Goal: Task Accomplishment & Management: Use online tool/utility

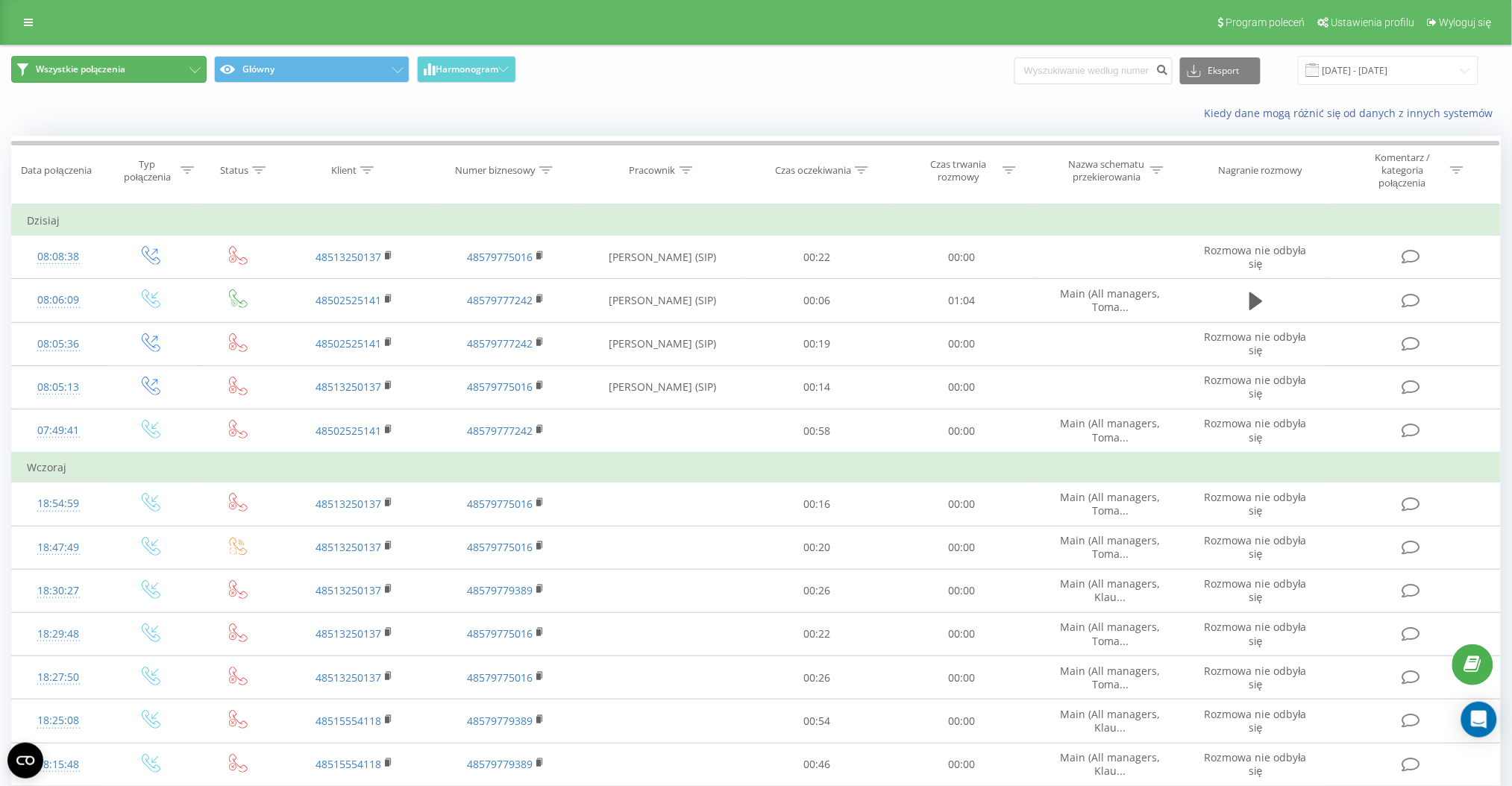
click at [144, 71] on button "Wszystkie połączenia" at bounding box center [108, 69] width 195 height 27
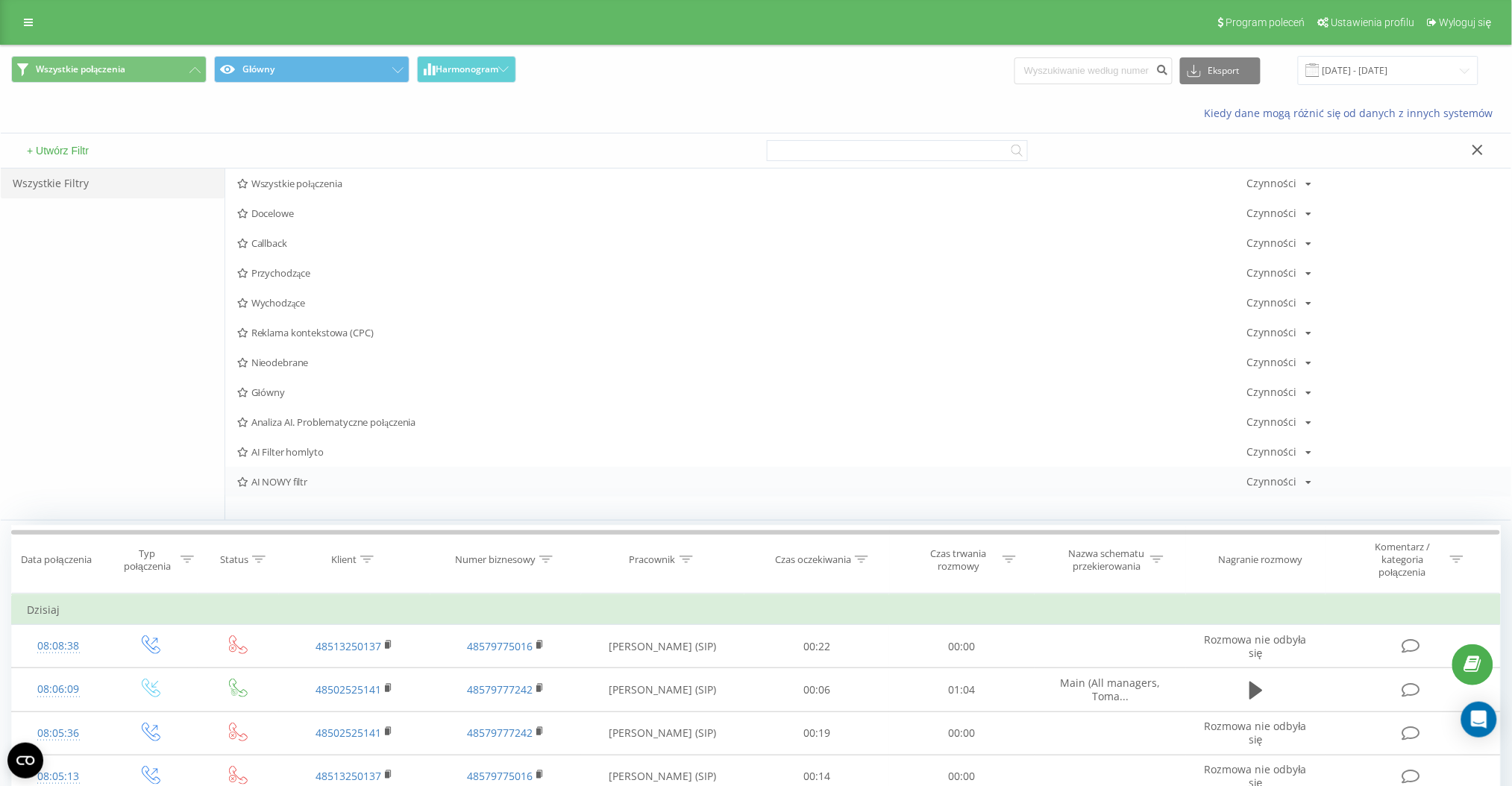
click at [282, 486] on span "AI NOWY filtr" at bounding box center [742, 481] width 1010 height 10
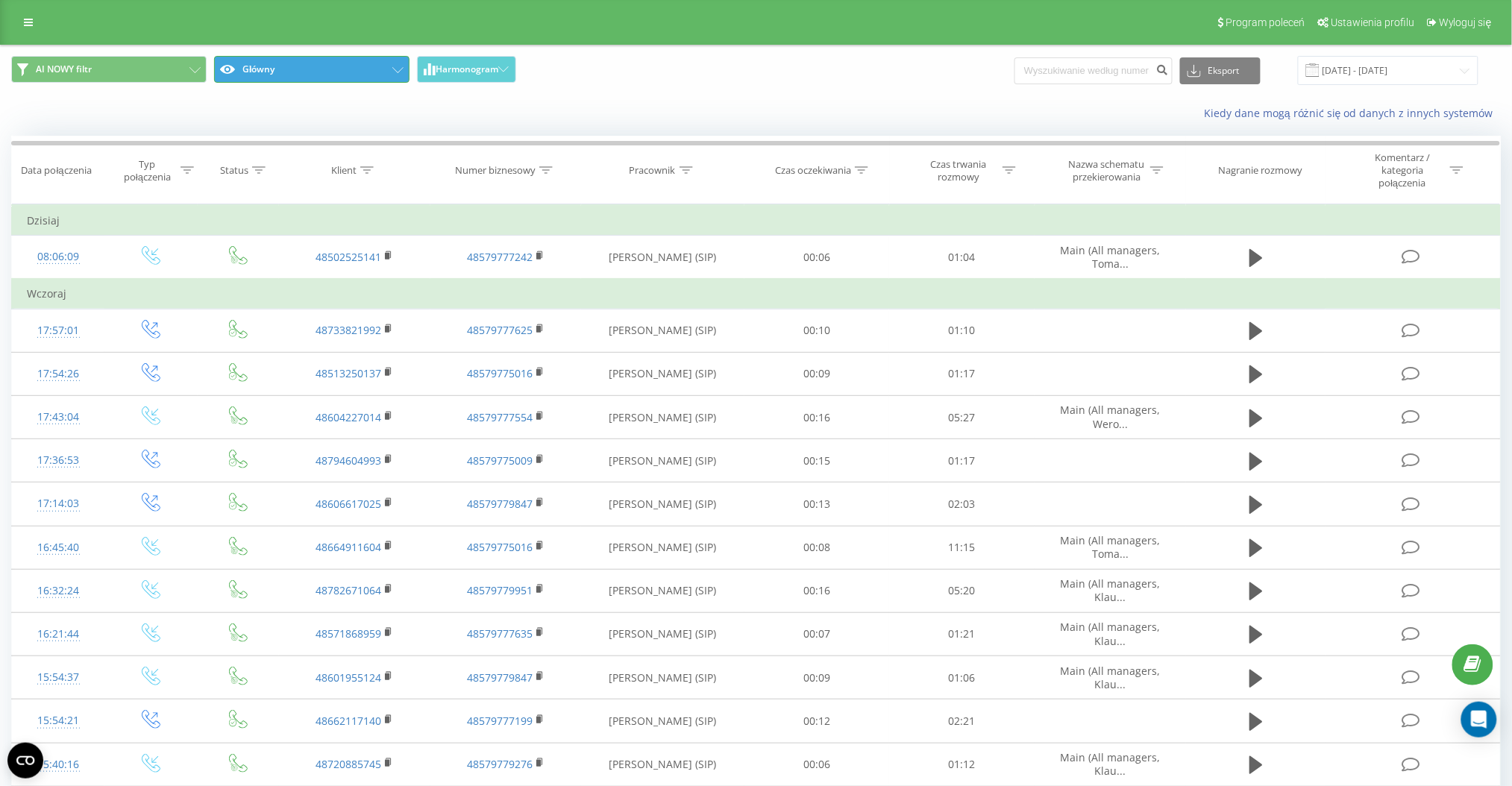
click at [298, 61] on button "Główny" at bounding box center [311, 69] width 195 height 27
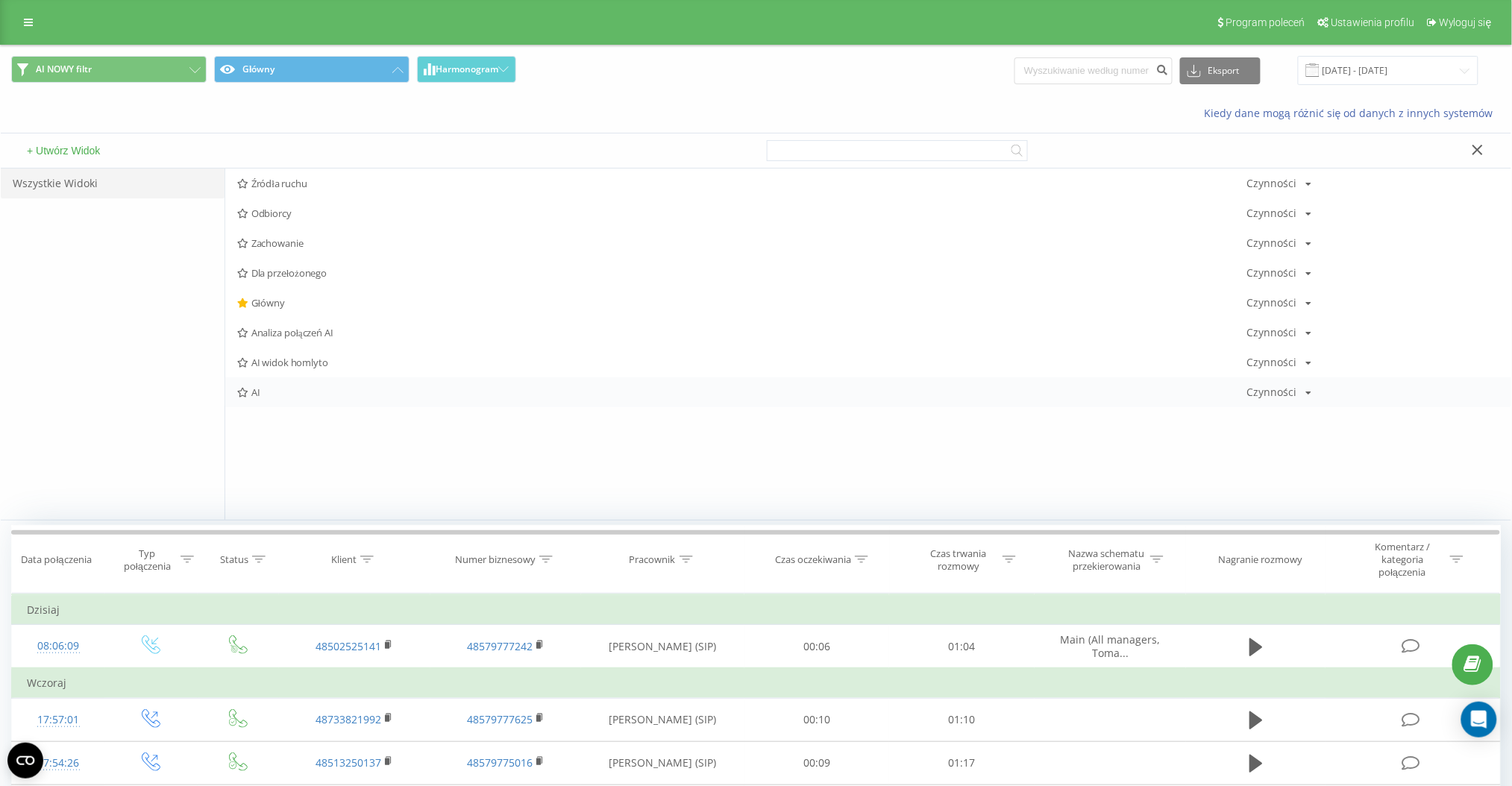
click at [272, 394] on span "AI" at bounding box center [742, 392] width 1010 height 10
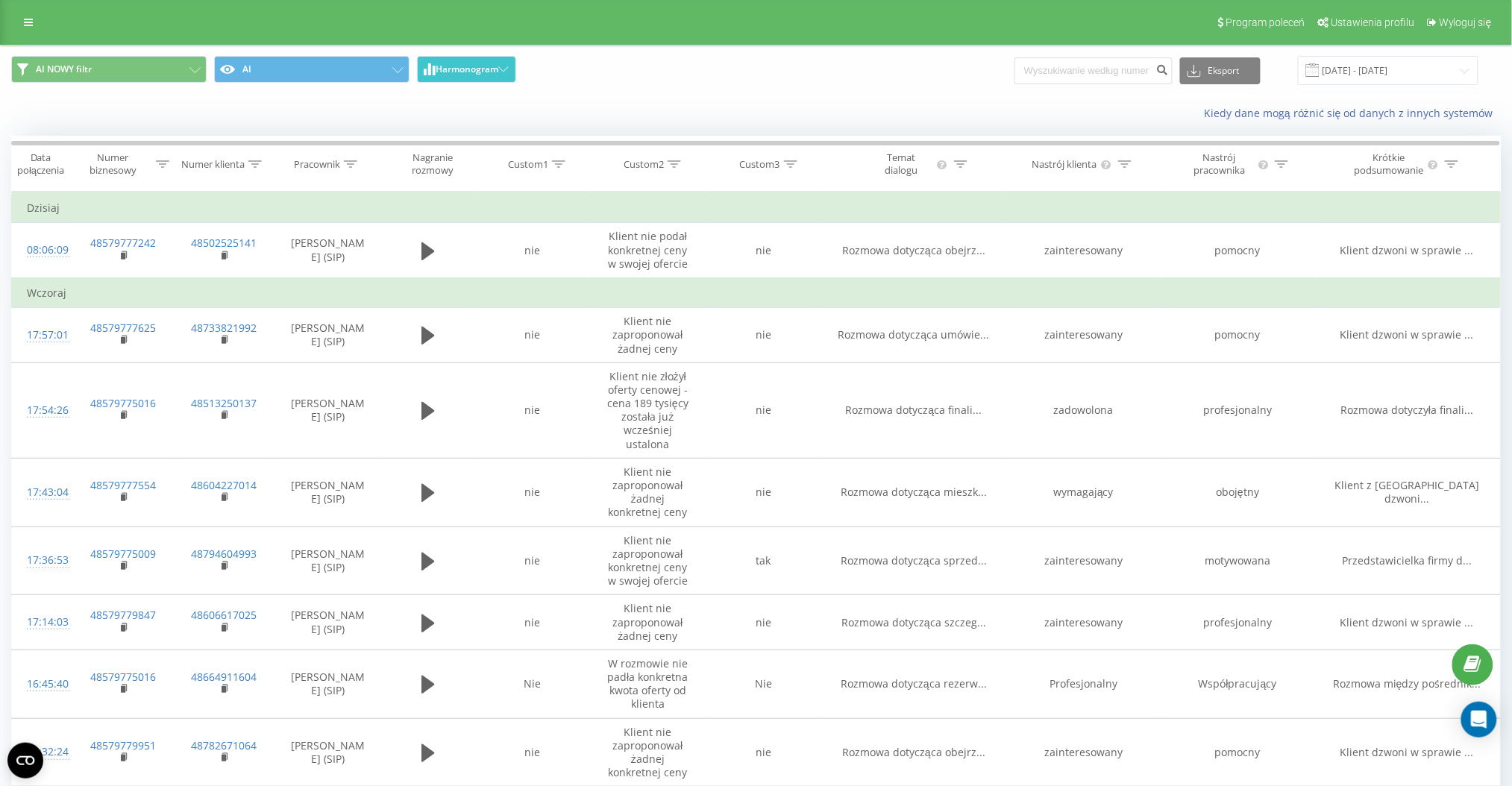
click at [476, 69] on span "Harmonogram" at bounding box center [467, 69] width 62 height 10
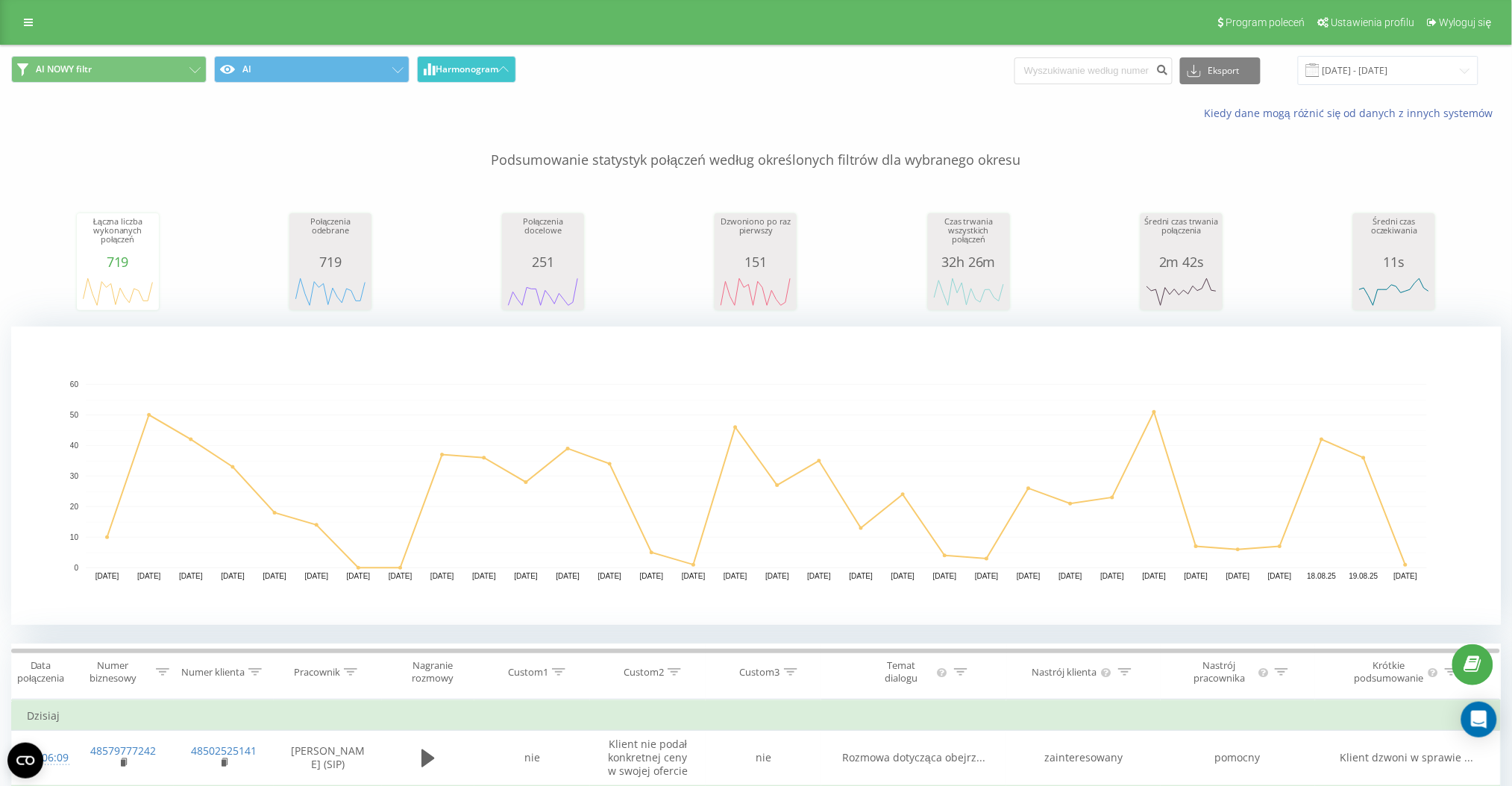
click at [480, 58] on button "Harmonogram" at bounding box center [467, 69] width 99 height 27
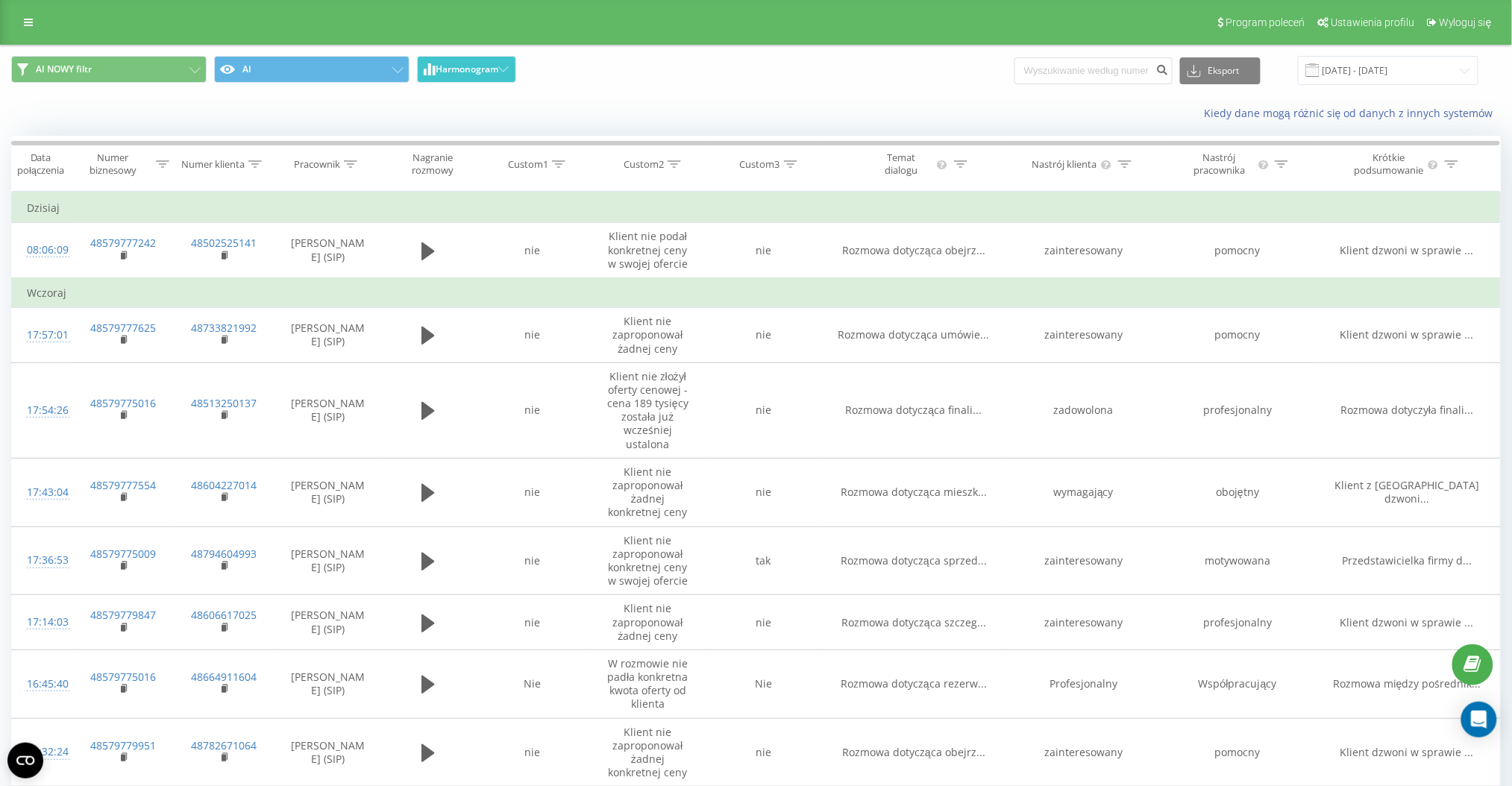
click at [448, 68] on span "Harmonogram" at bounding box center [467, 69] width 62 height 10
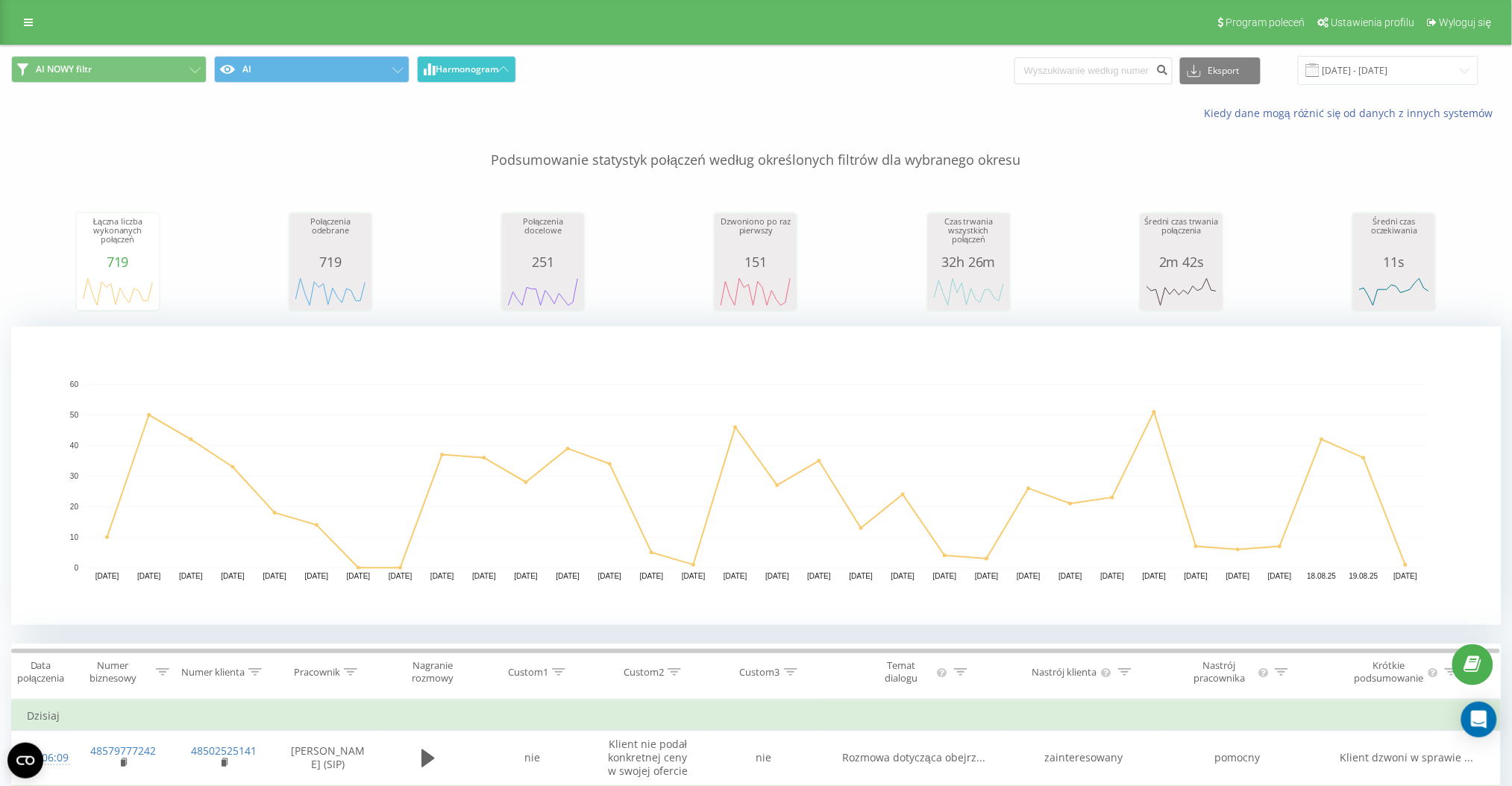
click at [448, 68] on span "Harmonogram" at bounding box center [467, 69] width 62 height 10
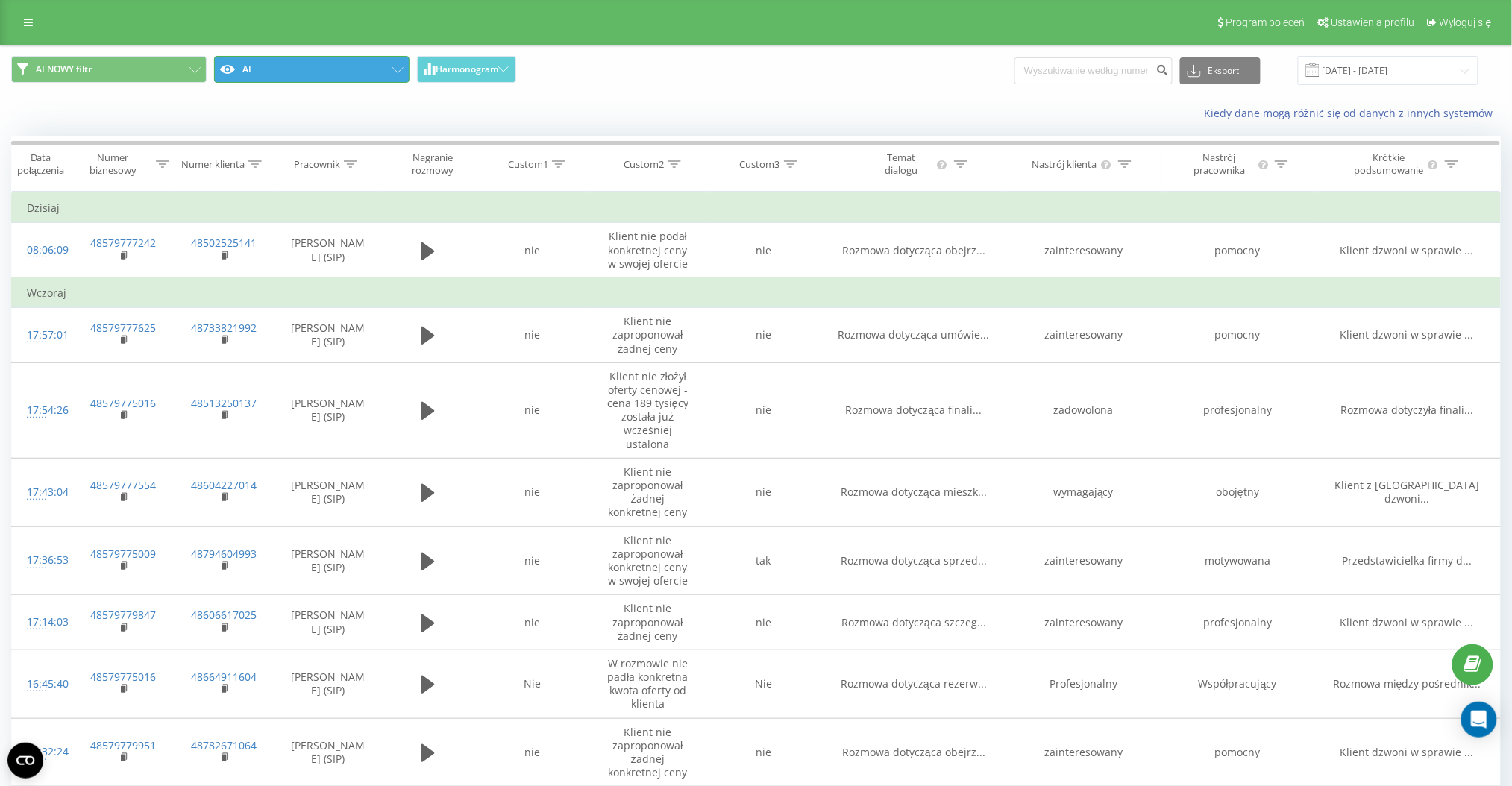
click at [291, 67] on button "AI" at bounding box center [311, 69] width 195 height 27
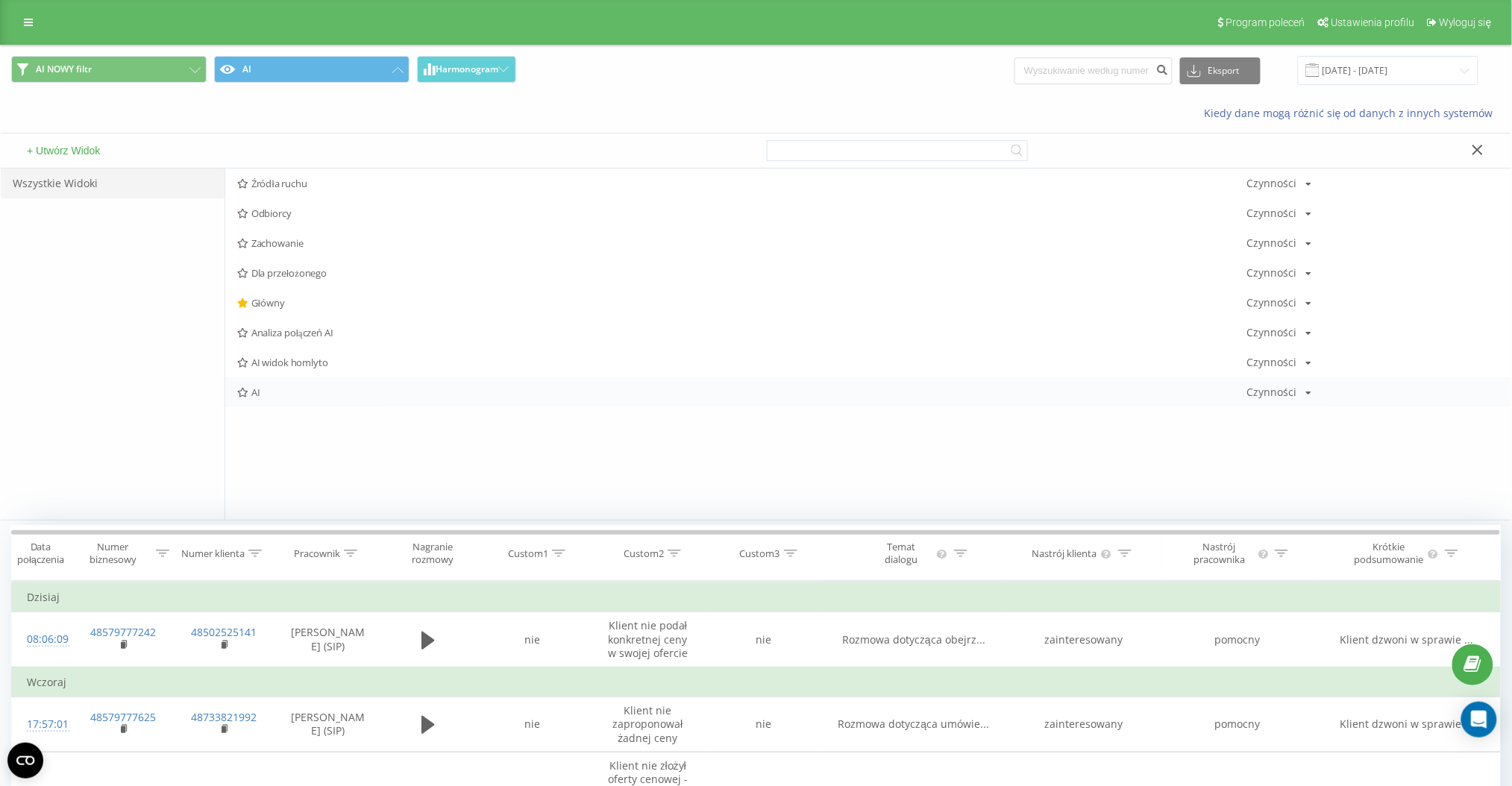
click at [264, 397] on div "AI Czynności Edytuj Kopiuj Usuń Domyślnie Udostępnij" at bounding box center [868, 392] width 1286 height 29
click at [253, 397] on span "AI" at bounding box center [742, 392] width 1010 height 10
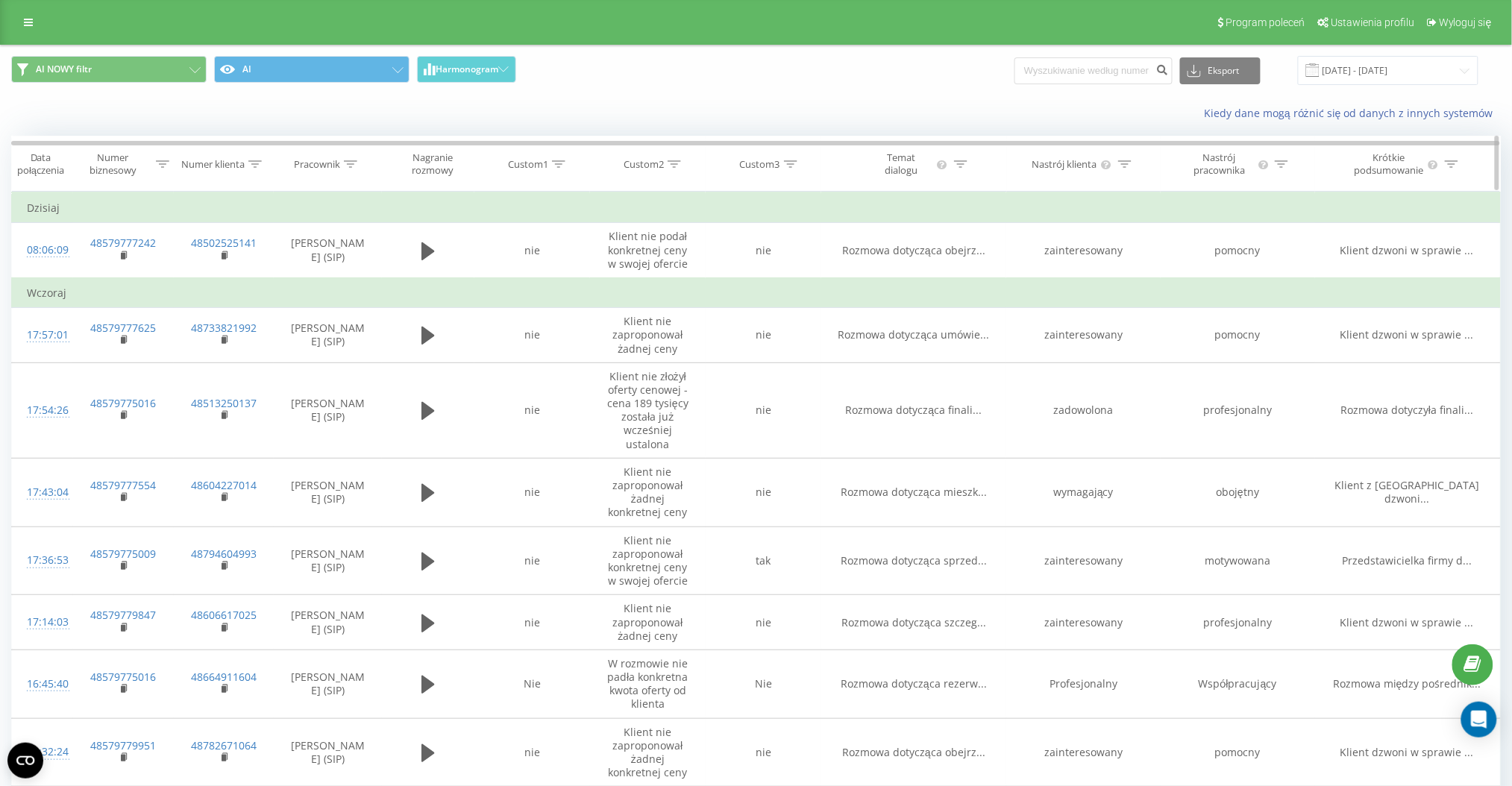
click at [556, 167] on icon at bounding box center [558, 164] width 13 height 8
click at [519, 274] on input "text" at bounding box center [532, 271] width 131 height 26
type input "tak"
click at [562, 307] on span "OK" at bounding box center [564, 300] width 42 height 23
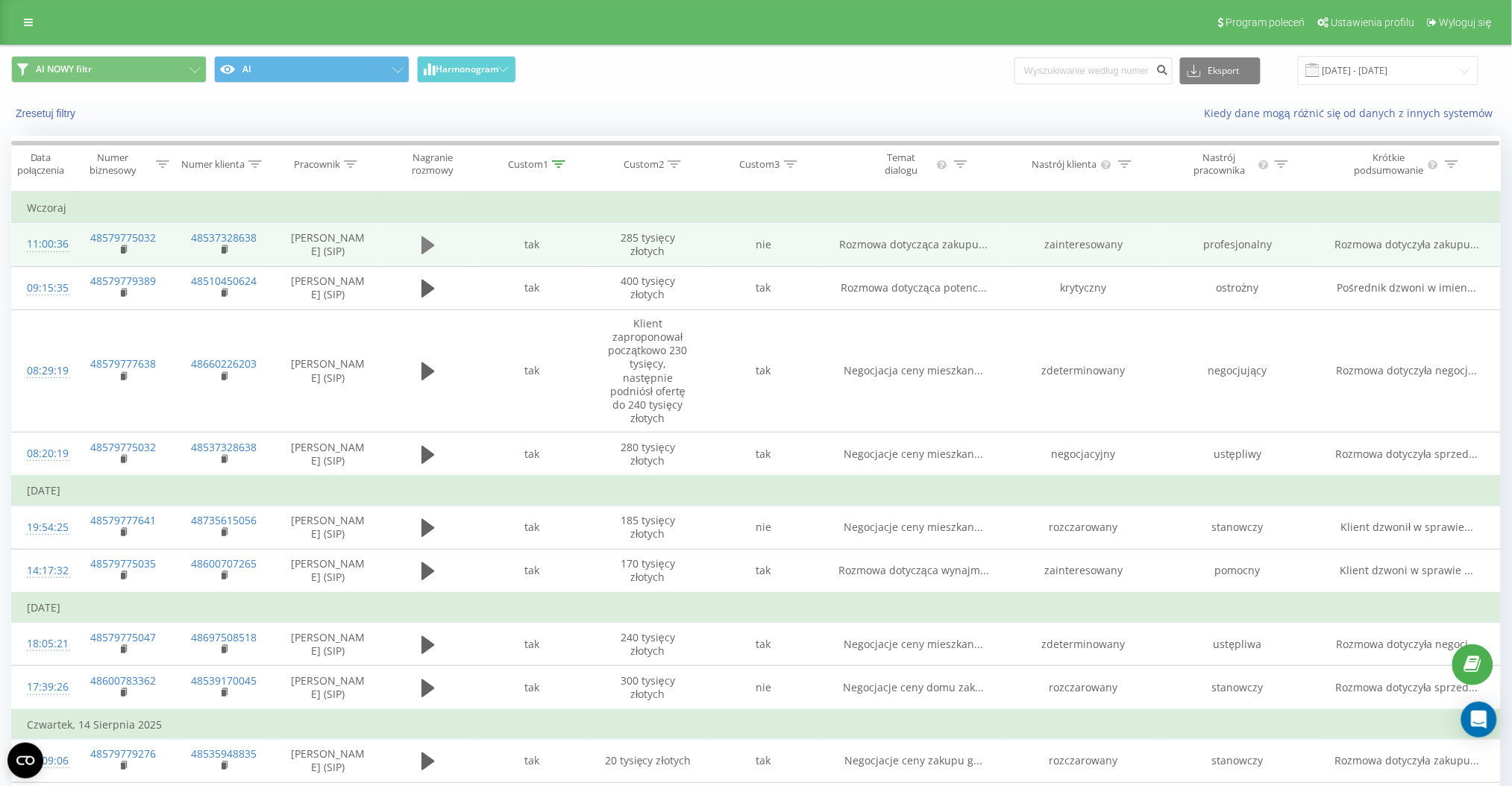
click at [431, 247] on icon at bounding box center [428, 246] width 13 height 18
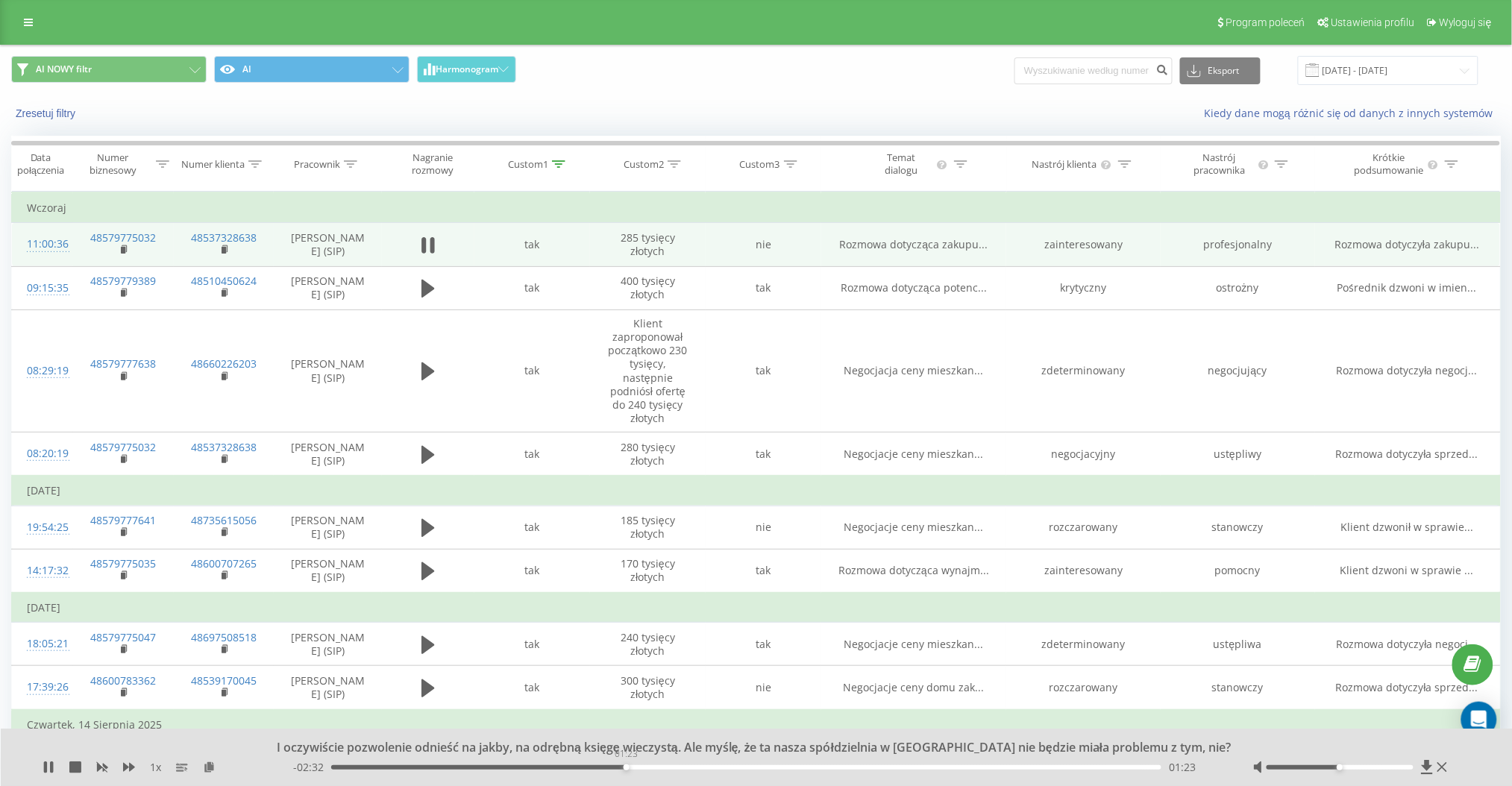
click at [626, 768] on div "01:23" at bounding box center [746, 767] width 830 height 4
click at [719, 765] on div "01:26" at bounding box center [746, 767] width 830 height 4
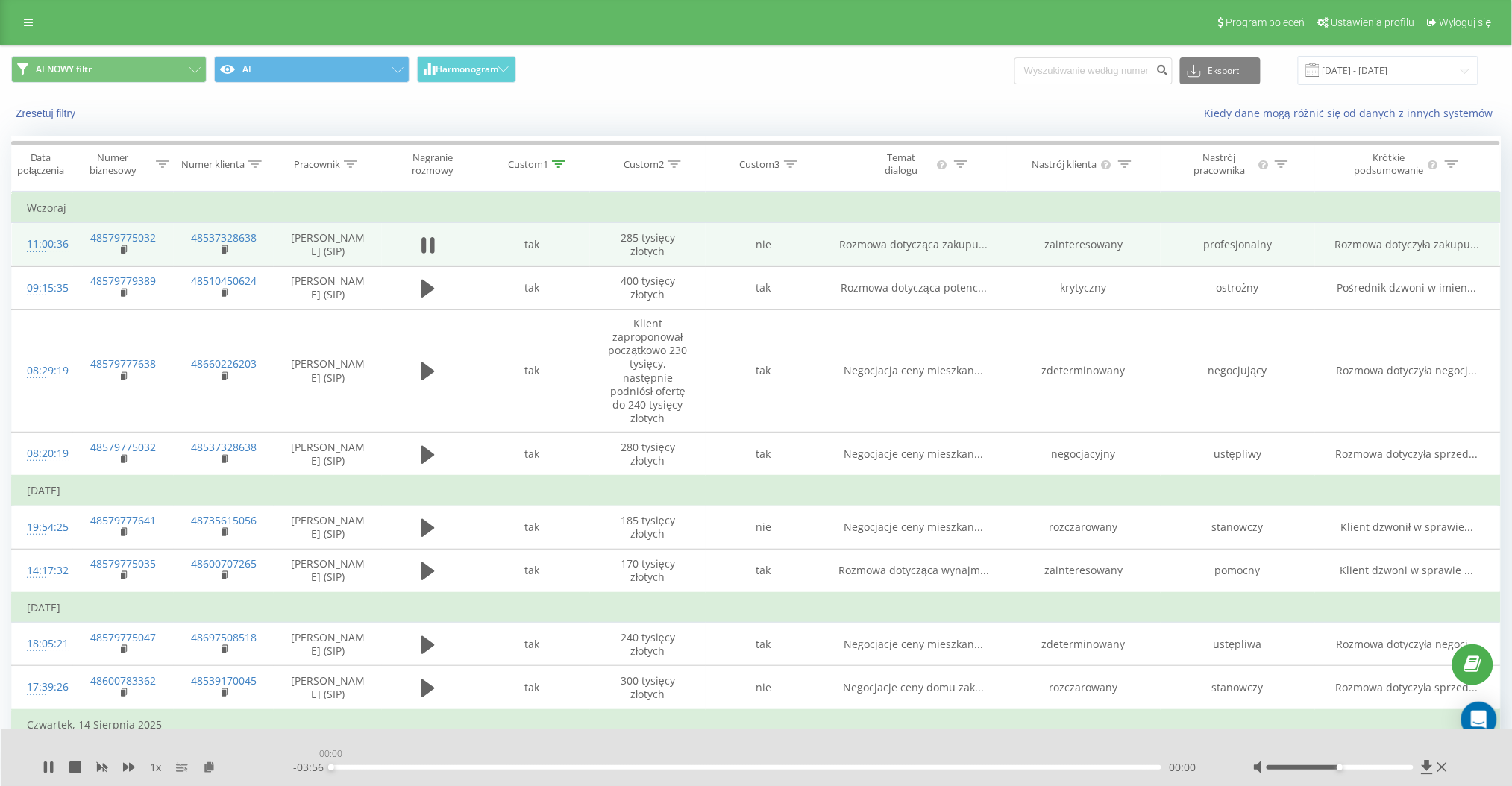
click at [790, 765] on div "00:00" at bounding box center [746, 767] width 830 height 4
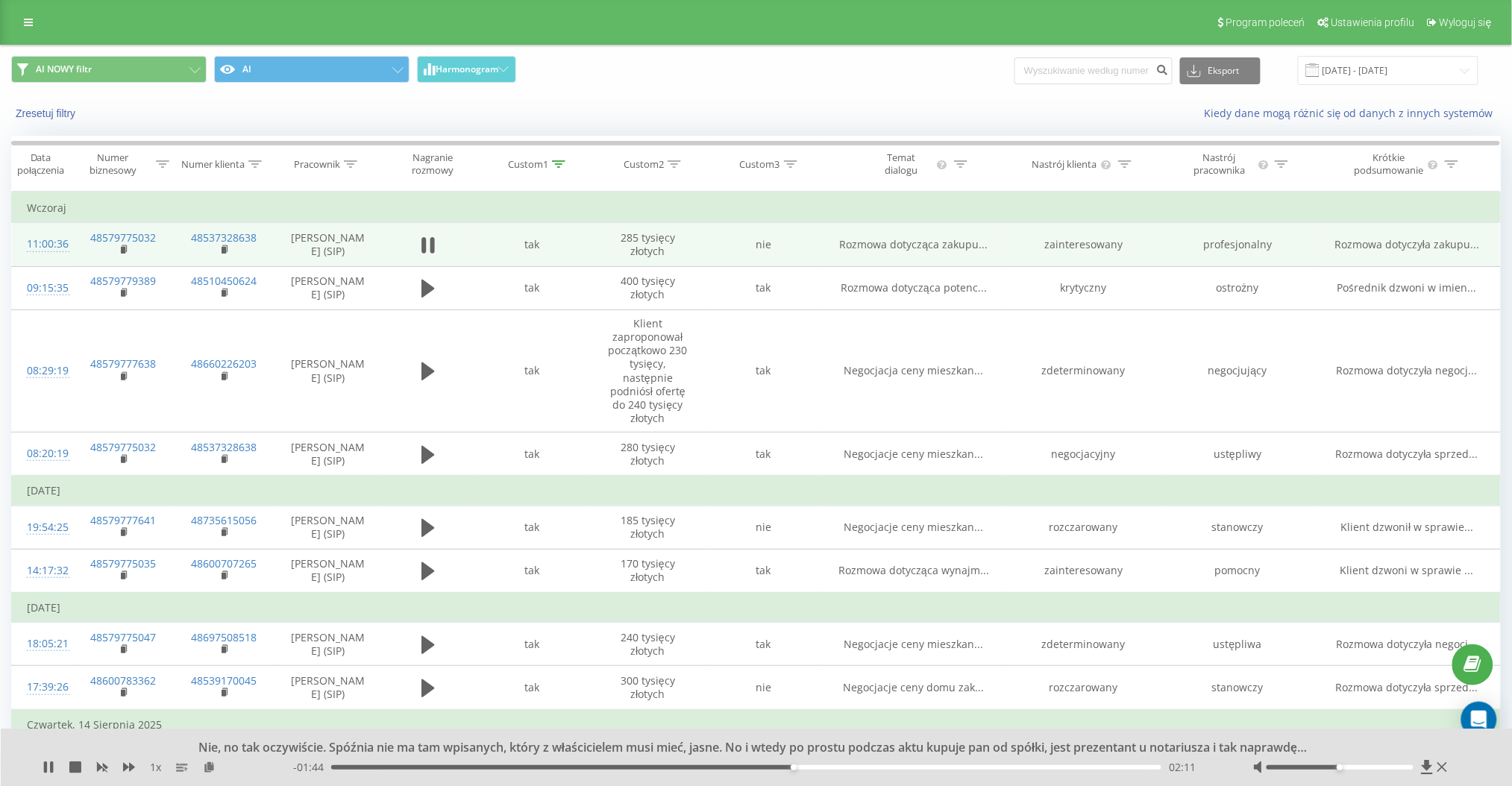
click at [867, 769] on div "02:11" at bounding box center [746, 767] width 830 height 4
click at [967, 769] on div "03:01" at bounding box center [746, 767] width 830 height 4
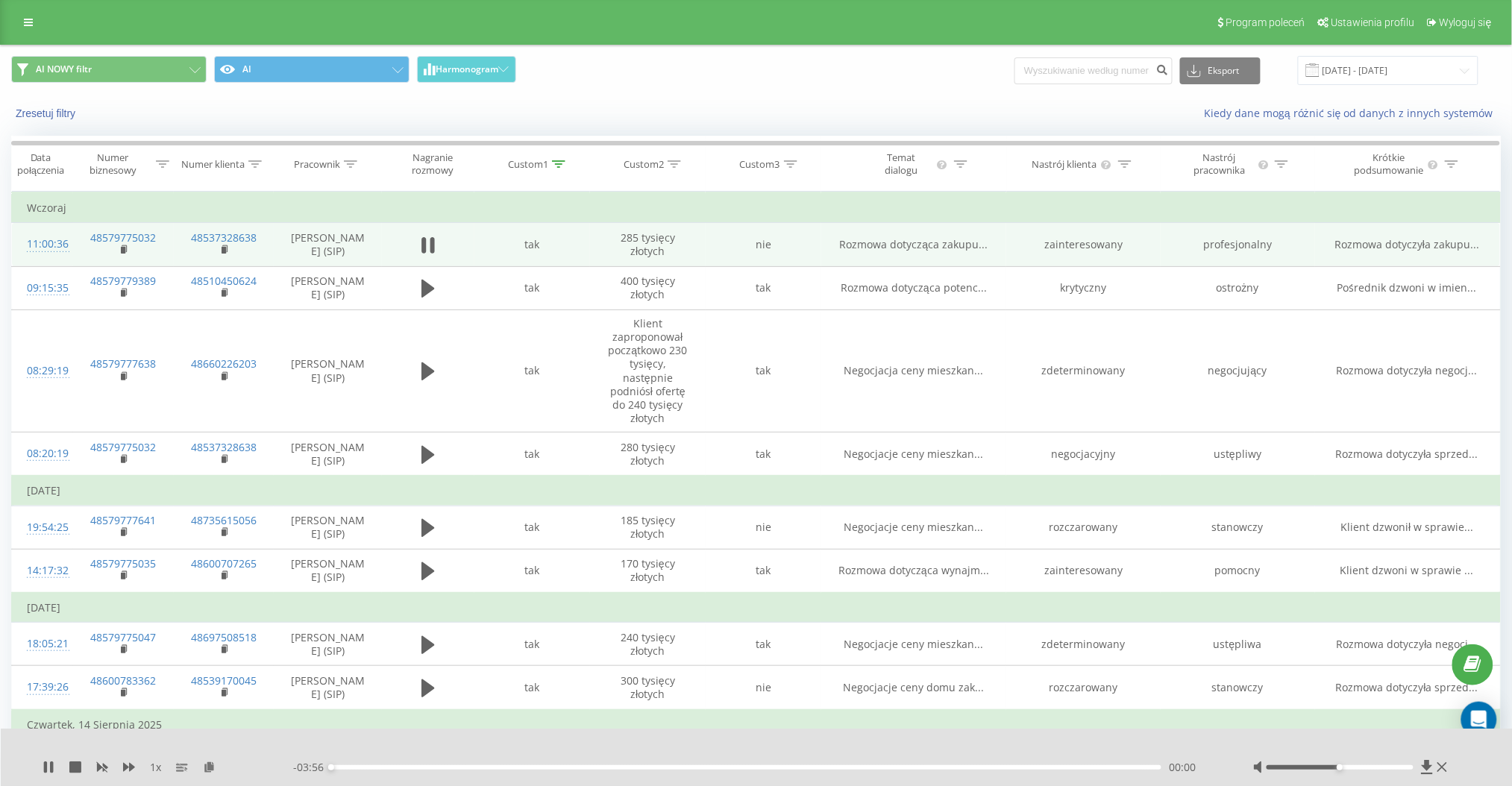
click at [1010, 765] on div "00:00" at bounding box center [746, 767] width 830 height 4
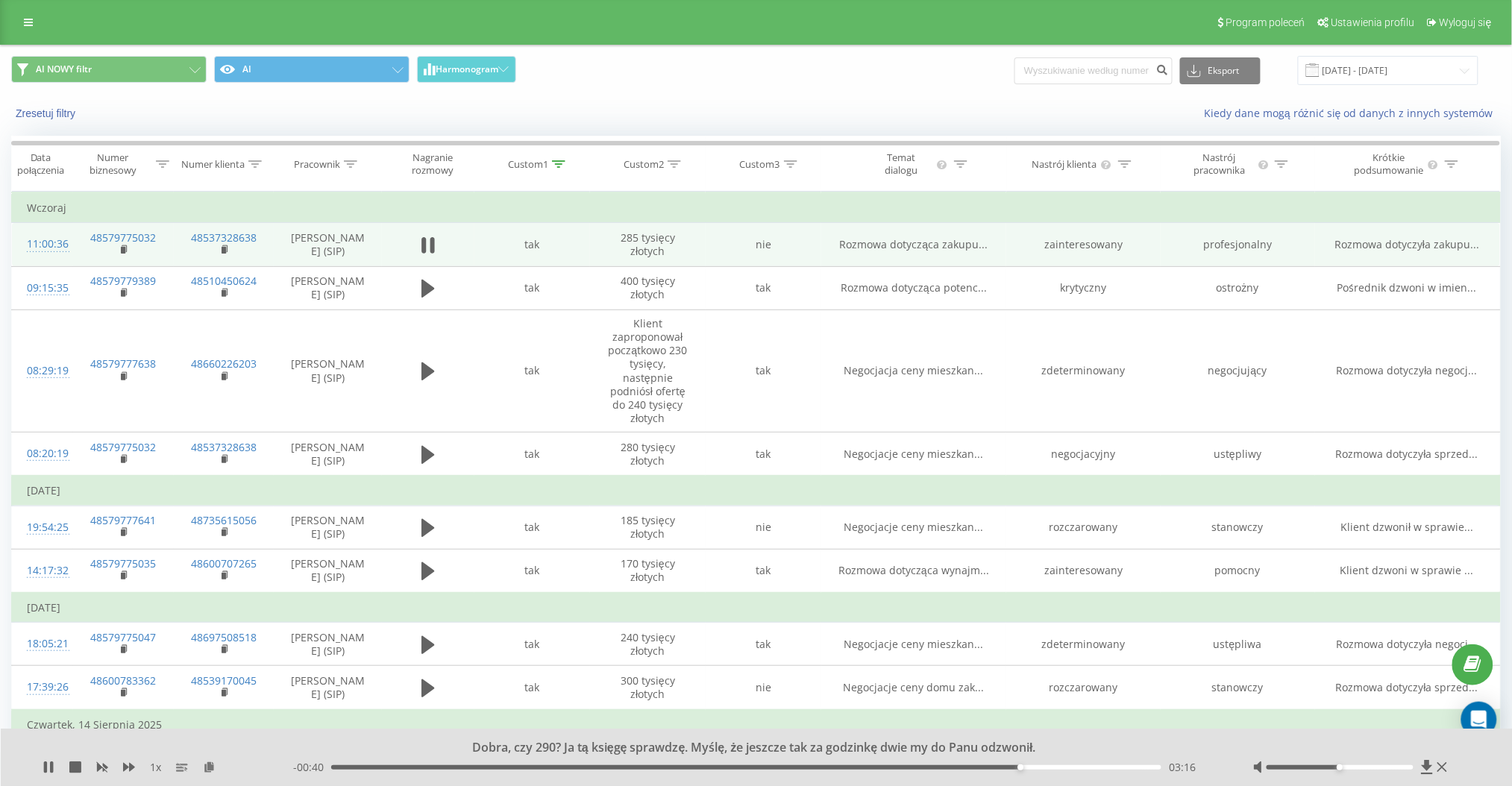
click at [933, 770] on div "03:16" at bounding box center [746, 767] width 830 height 4
click at [905, 767] on div "02:43" at bounding box center [746, 767] width 830 height 4
click at [865, 770] on div "02:43" at bounding box center [746, 767] width 830 height 4
click at [928, 768] on div "02:36" at bounding box center [746, 767] width 830 height 4
click at [49, 768] on icon at bounding box center [49, 768] width 12 height 12
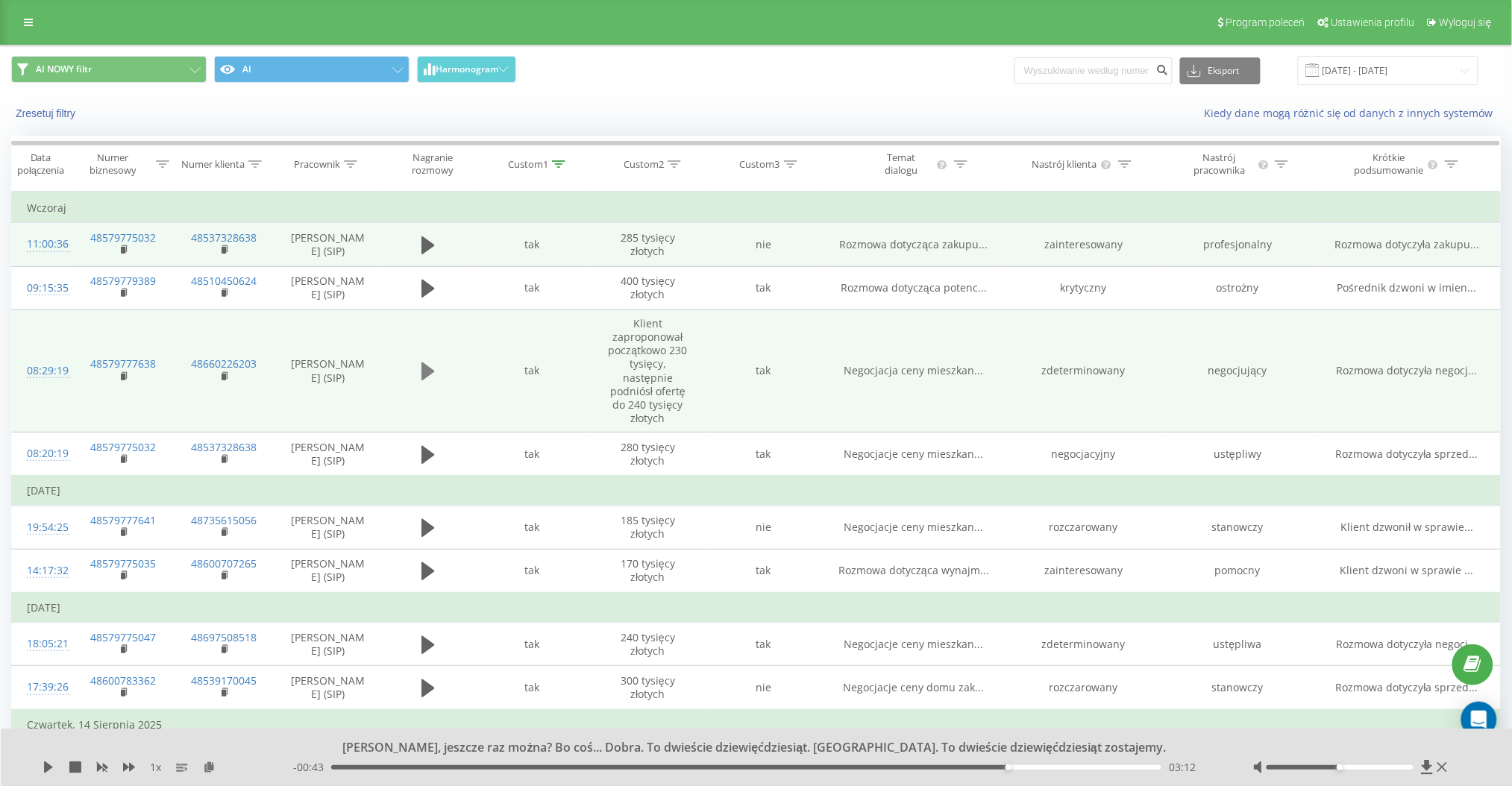
click at [422, 368] on icon at bounding box center [428, 371] width 13 height 18
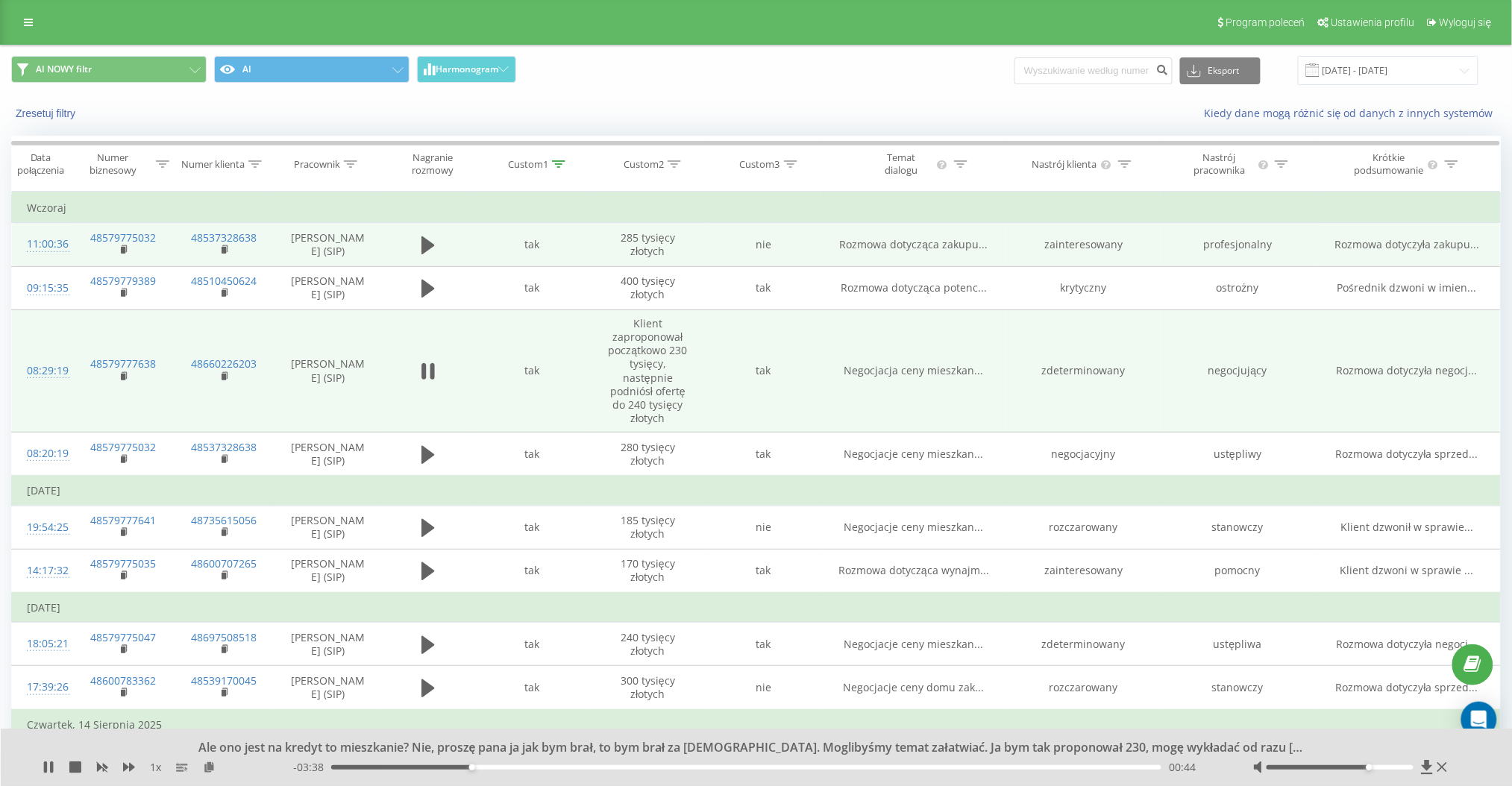
drag, startPoint x: 1339, startPoint y: 767, endPoint x: 1366, endPoint y: 763, distance: 27.3
click at [1366, 763] on div at bounding box center [1352, 767] width 198 height 15
click at [46, 769] on icon at bounding box center [45, 768] width 3 height 12
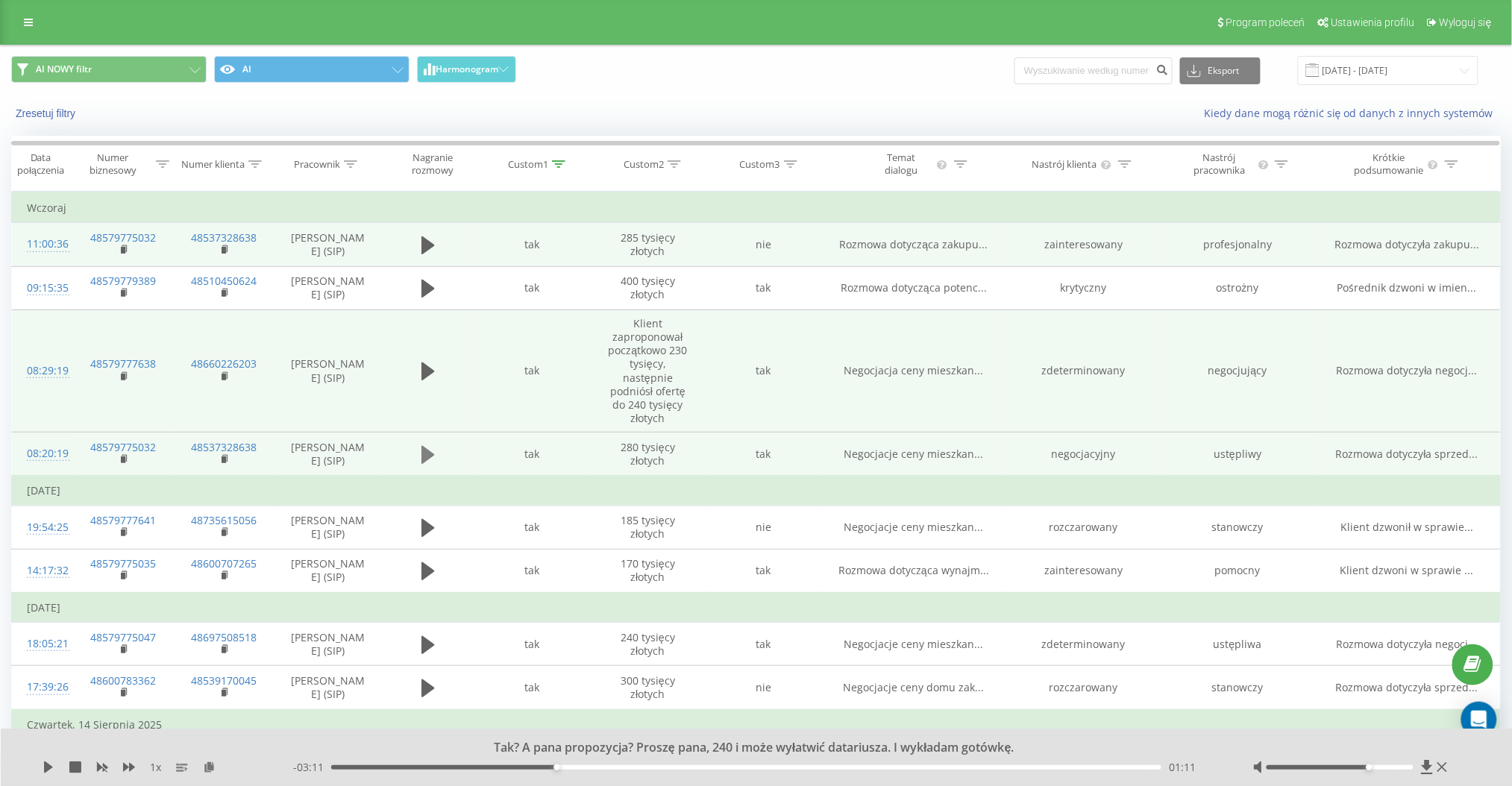
click at [435, 457] on button at bounding box center [429, 455] width 23 height 23
click at [625, 760] on div "Cześć, dzień dobry. 1 x - 02:41 00:00 00:00" at bounding box center [756, 757] width 1512 height 57
click at [631, 763] on div "- 02:41 00:00 00:00" at bounding box center [755, 767] width 923 height 15
click at [632, 767] on div "00:01" at bounding box center [746, 767] width 830 height 4
click at [422, 455] on icon at bounding box center [423, 455] width 4 height 16
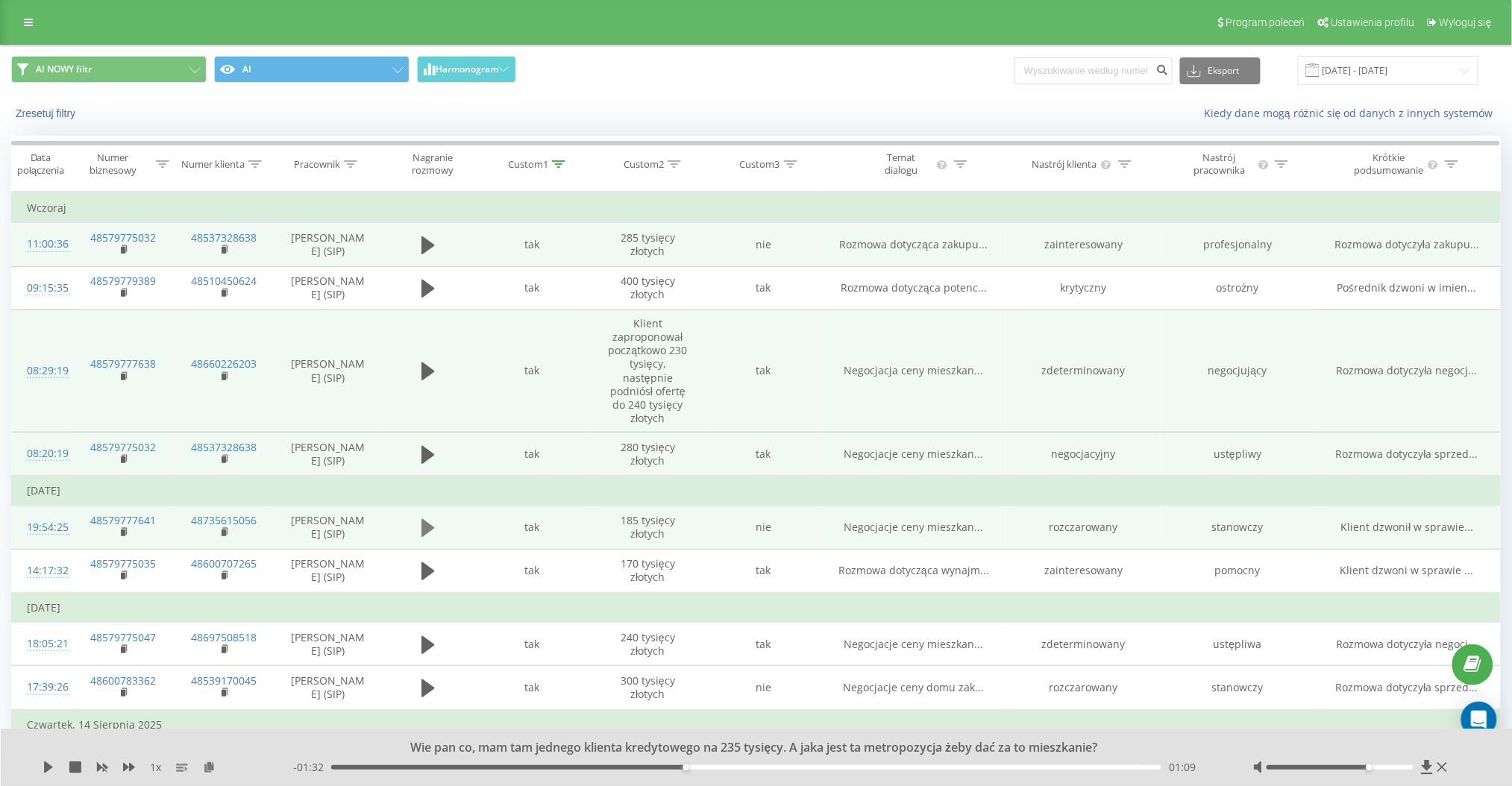
click at [429, 529] on icon at bounding box center [428, 527] width 13 height 18
click at [579, 770] on div "00:03" at bounding box center [746, 767] width 830 height 4
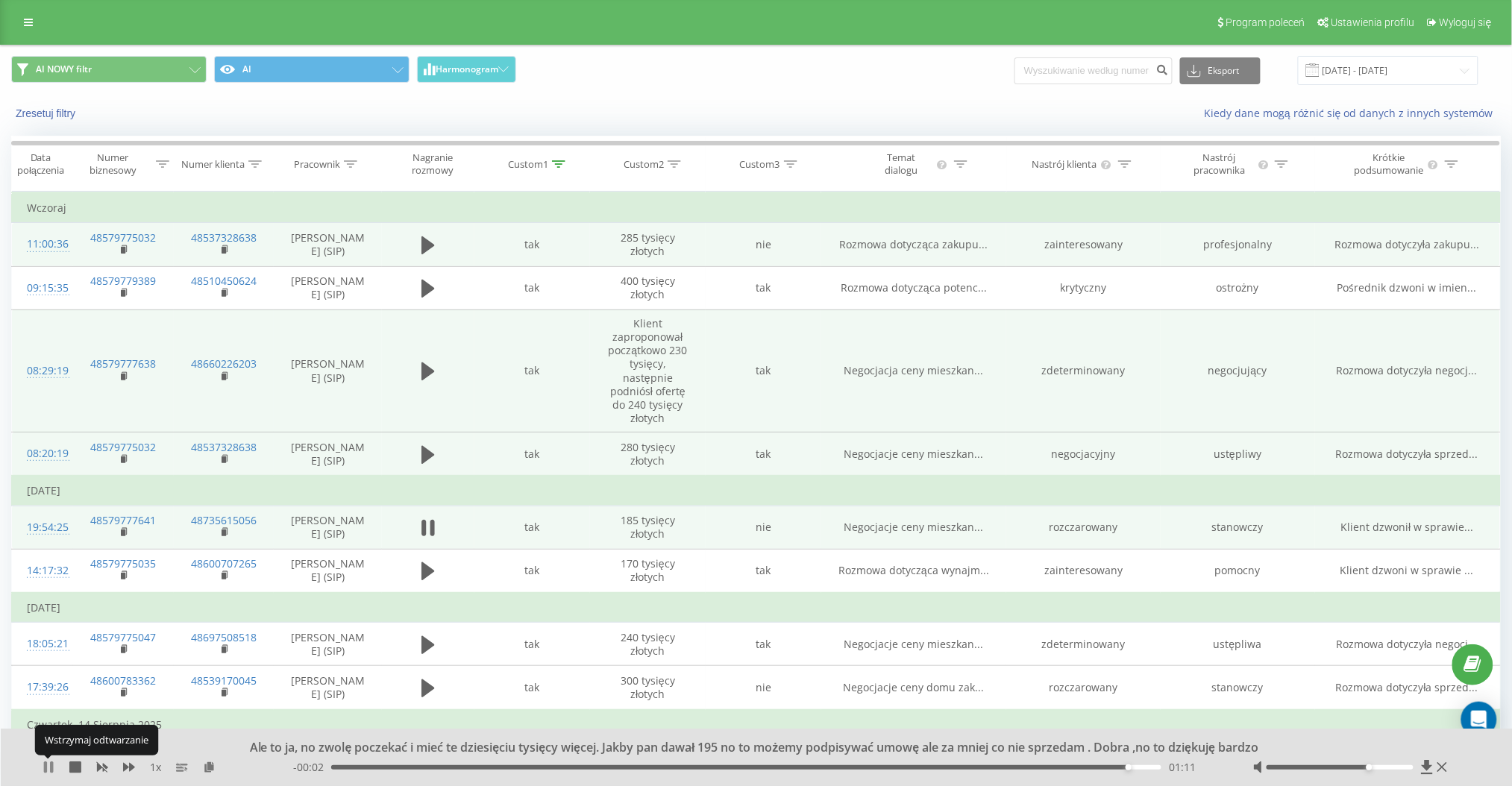
drag, startPoint x: 50, startPoint y: 770, endPoint x: 62, endPoint y: 770, distance: 12.0
click at [50, 770] on icon at bounding box center [51, 768] width 3 height 12
click at [1424, 764] on icon at bounding box center [1427, 767] width 13 height 15
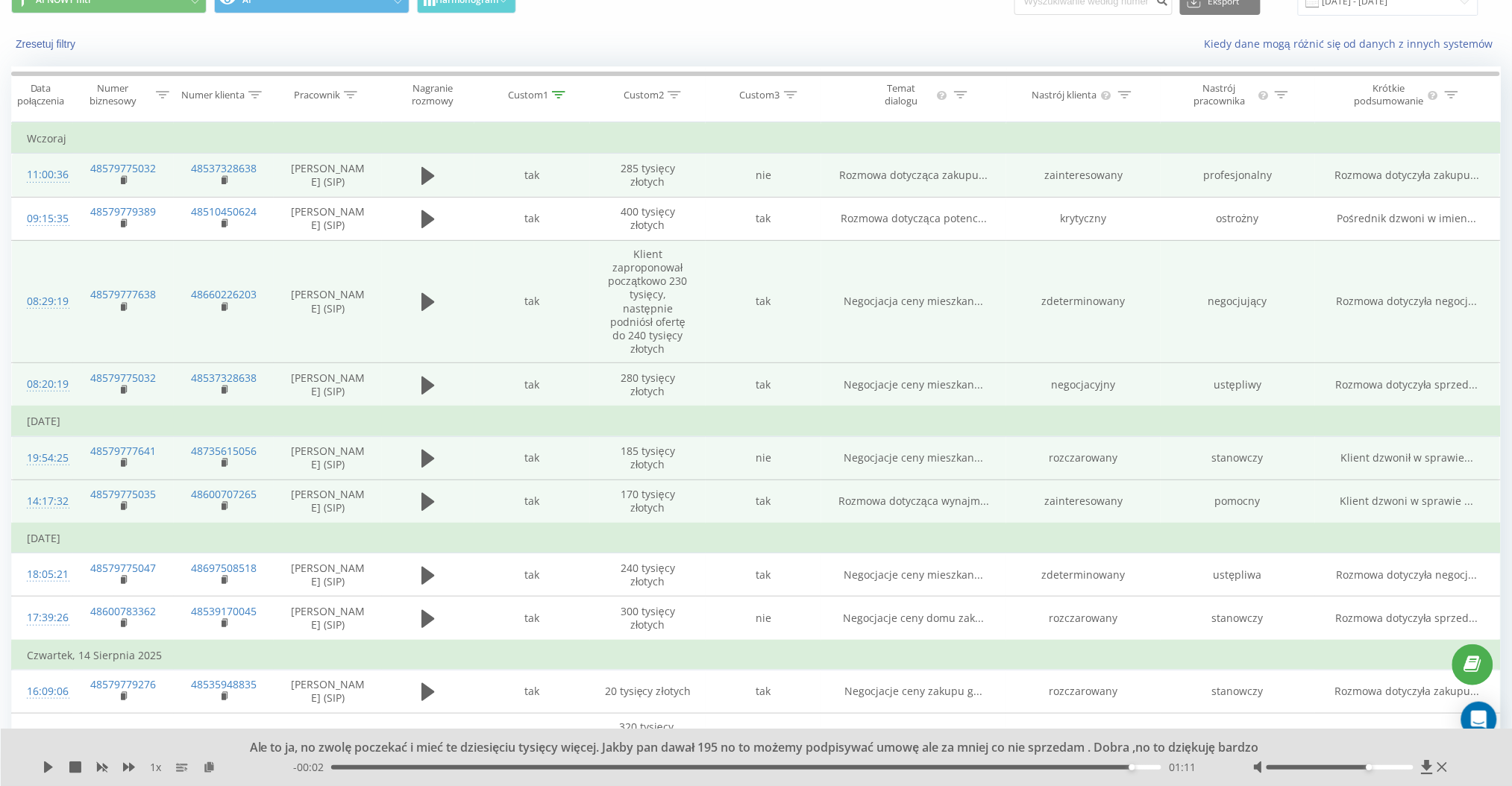
scroll to position [99, 0]
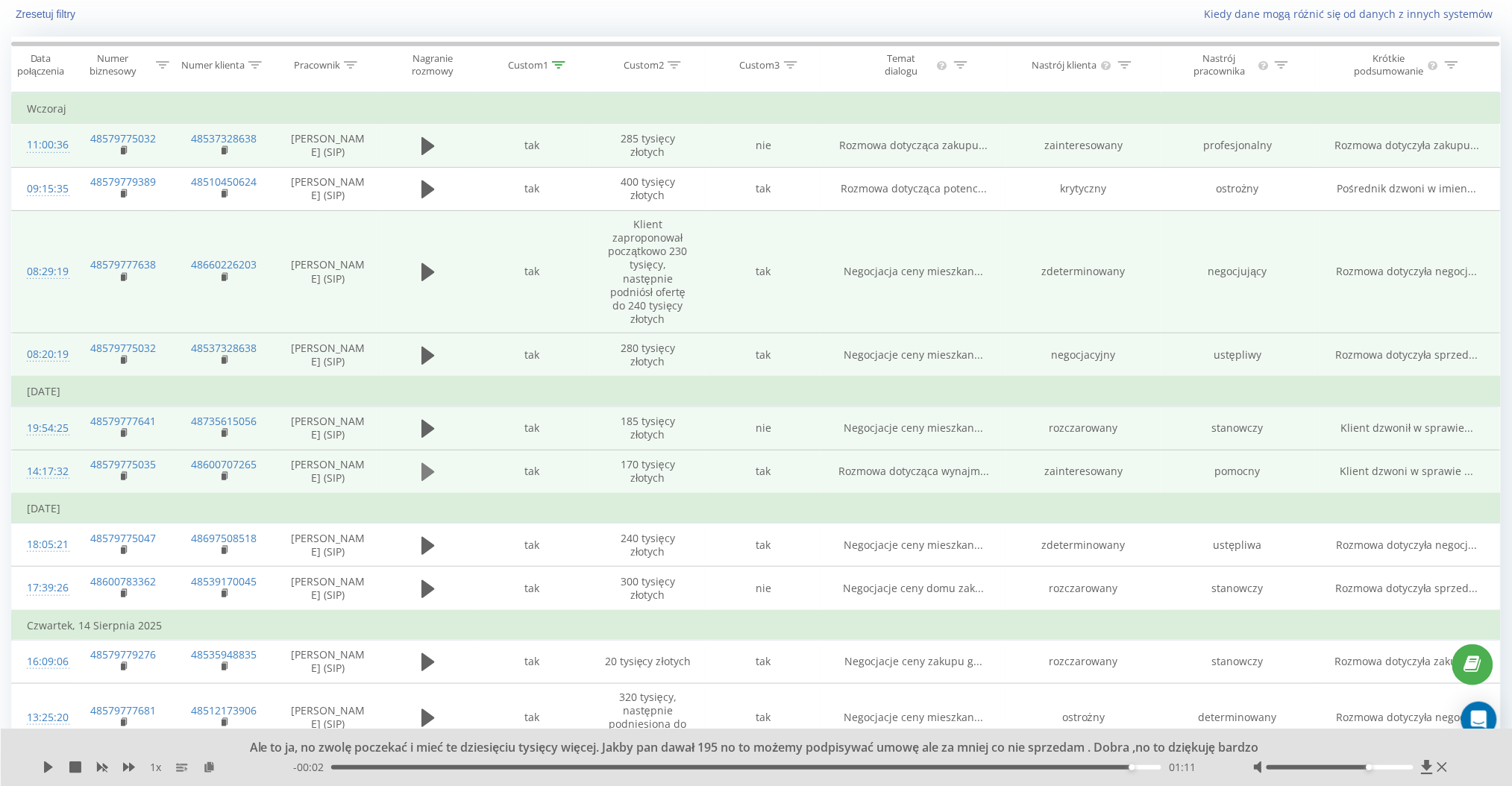
click at [432, 476] on icon at bounding box center [428, 472] width 13 height 21
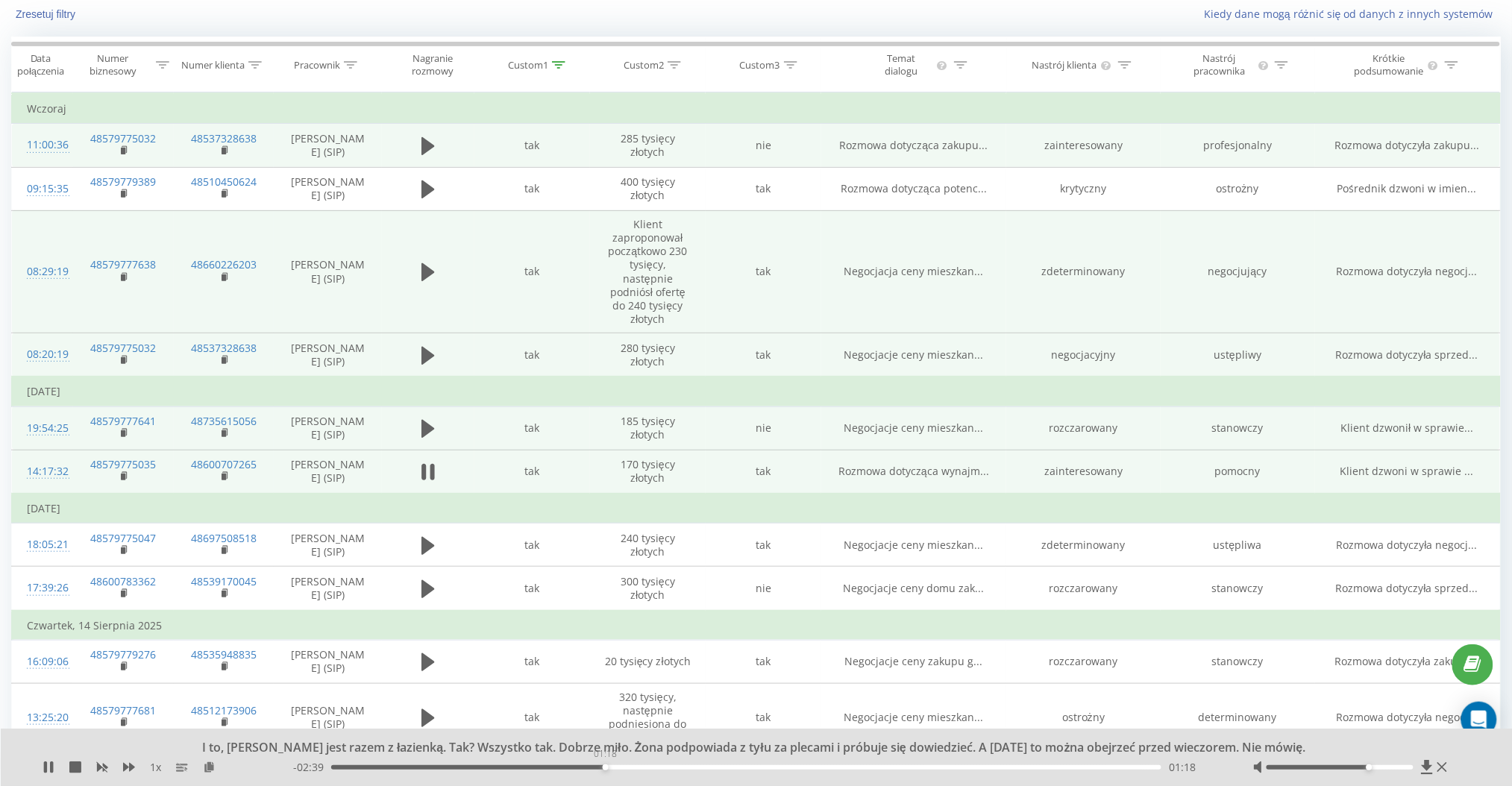
click at [605, 768] on div "01:18" at bounding box center [746, 767] width 830 height 4
click at [725, 772] on div "- 02:36 01:22 01:22" at bounding box center [755, 767] width 923 height 15
click at [729, 770] on div "- 02:35 01:23 01:23" at bounding box center [755, 767] width 923 height 15
click at [736, 767] on div "01:23" at bounding box center [746, 767] width 830 height 4
click at [834, 771] on div "- 02:00 01:57 01:57" at bounding box center [755, 767] width 923 height 15
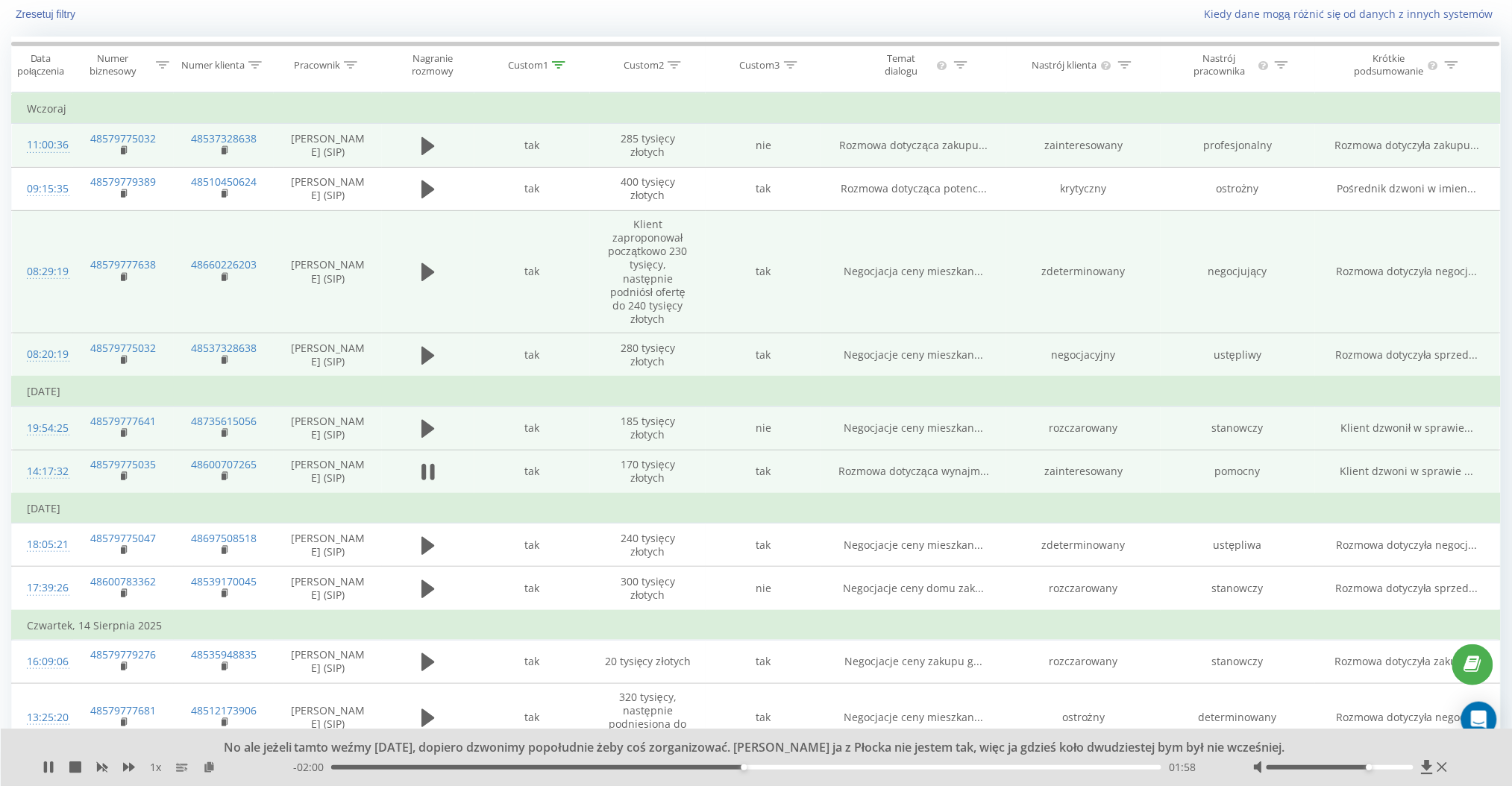
click at [884, 771] on div "- 02:00 01:58 01:58" at bounding box center [755, 767] width 923 height 15
click at [900, 767] on div "01:58" at bounding box center [746, 767] width 830 height 4
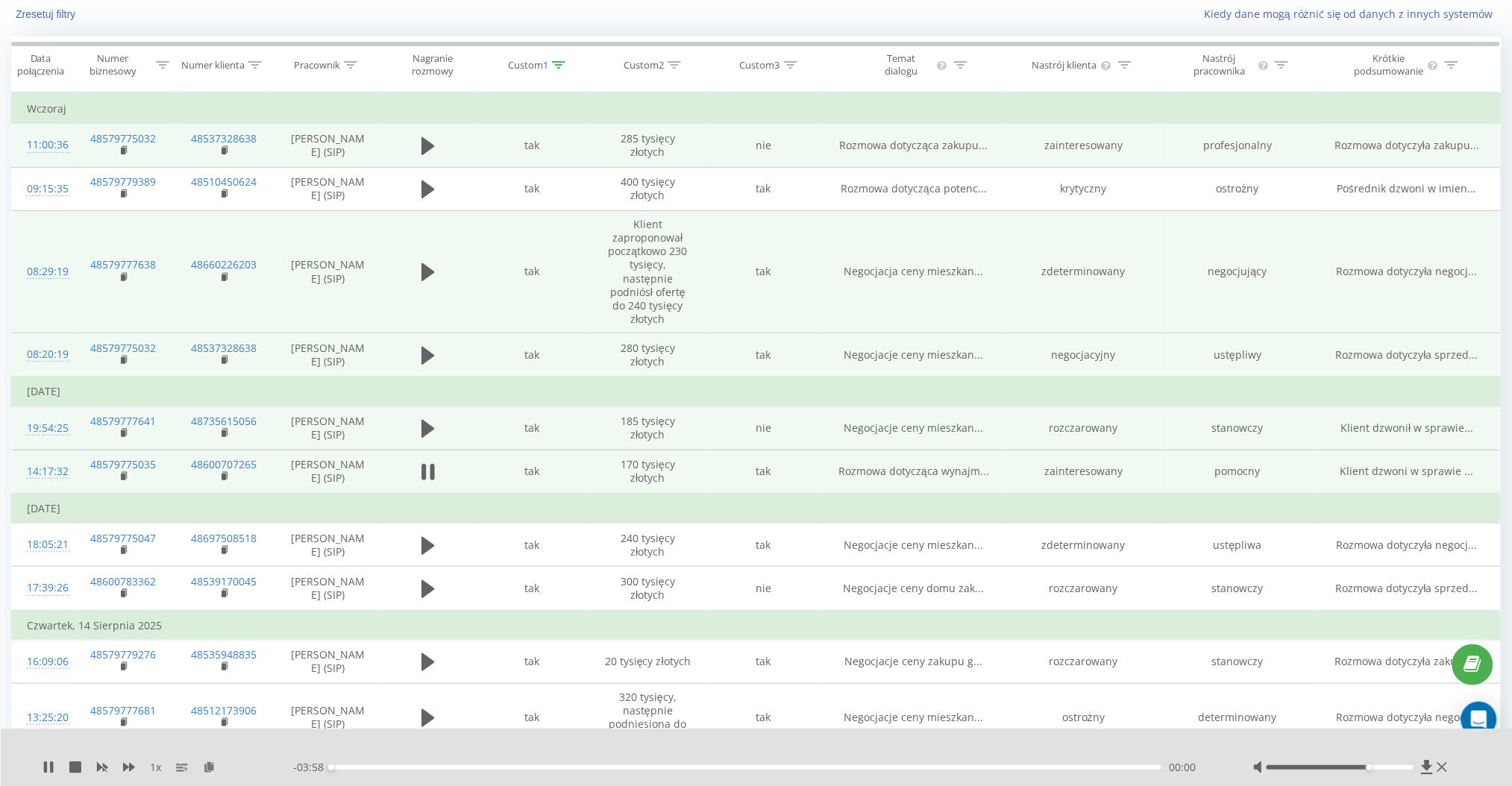
click at [979, 764] on div "- 03:58 00:00 00:00" at bounding box center [755, 767] width 923 height 15
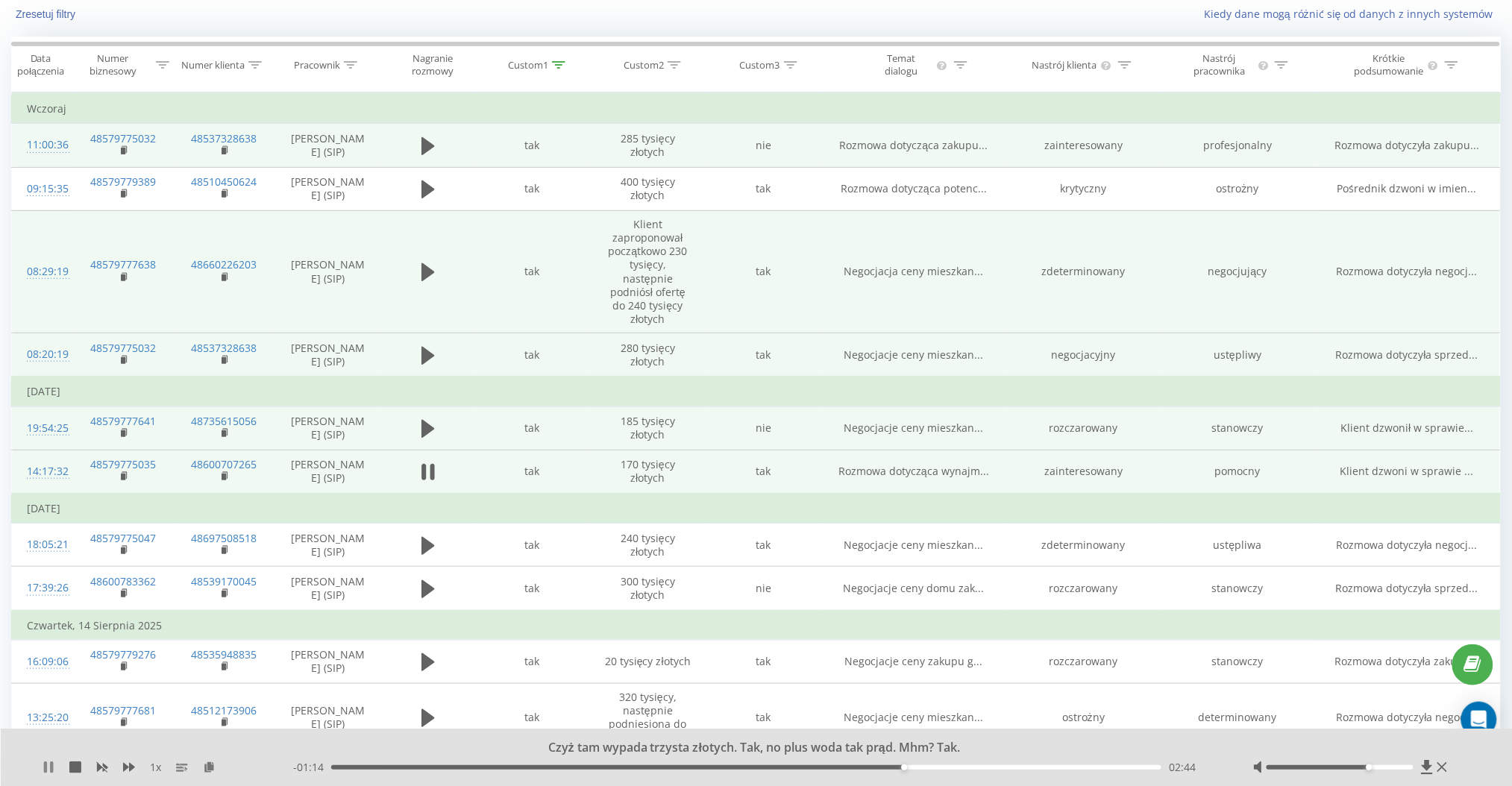
click at [51, 764] on icon at bounding box center [51, 768] width 3 height 12
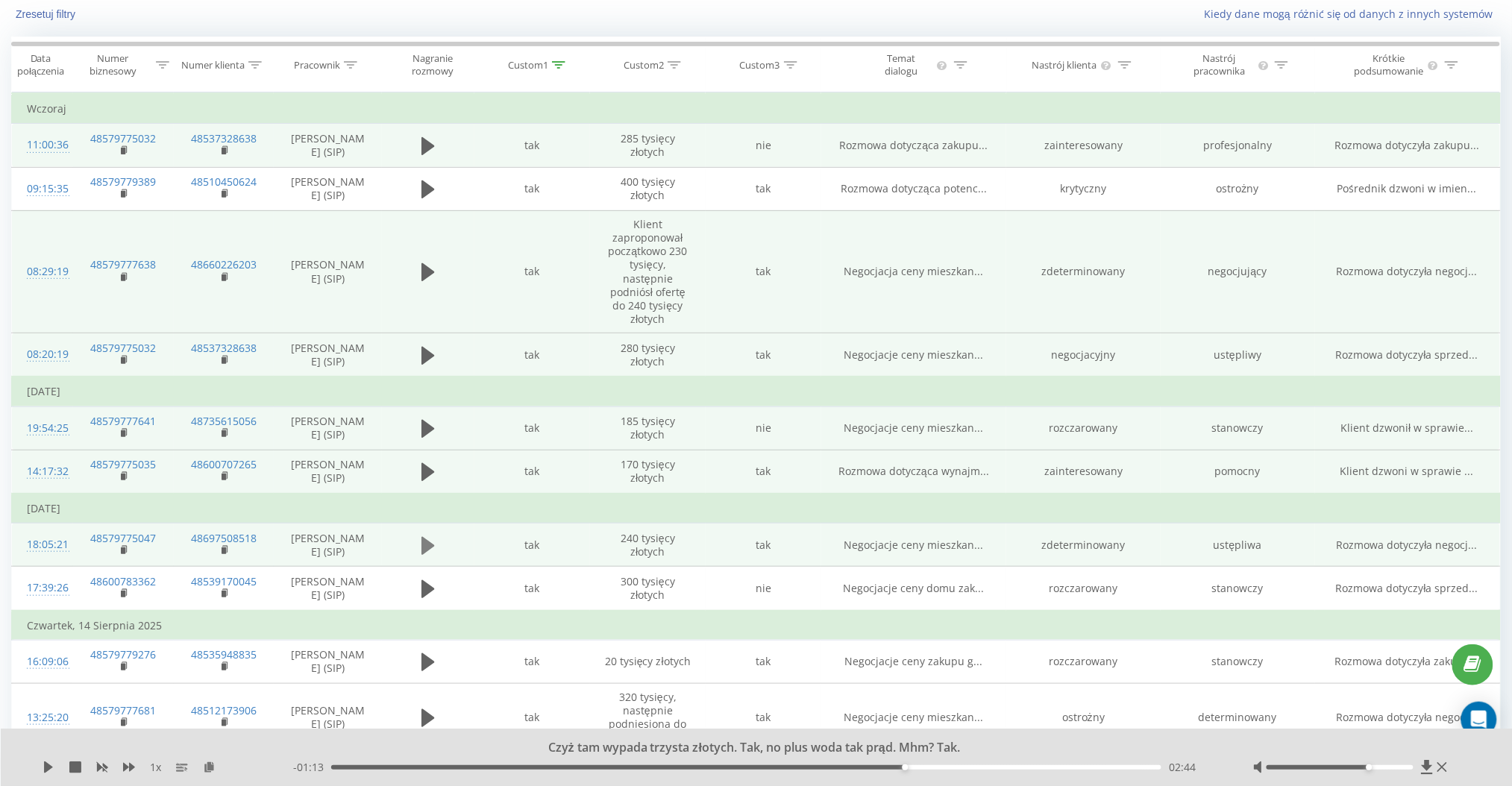
click at [422, 546] on icon at bounding box center [428, 546] width 13 height 18
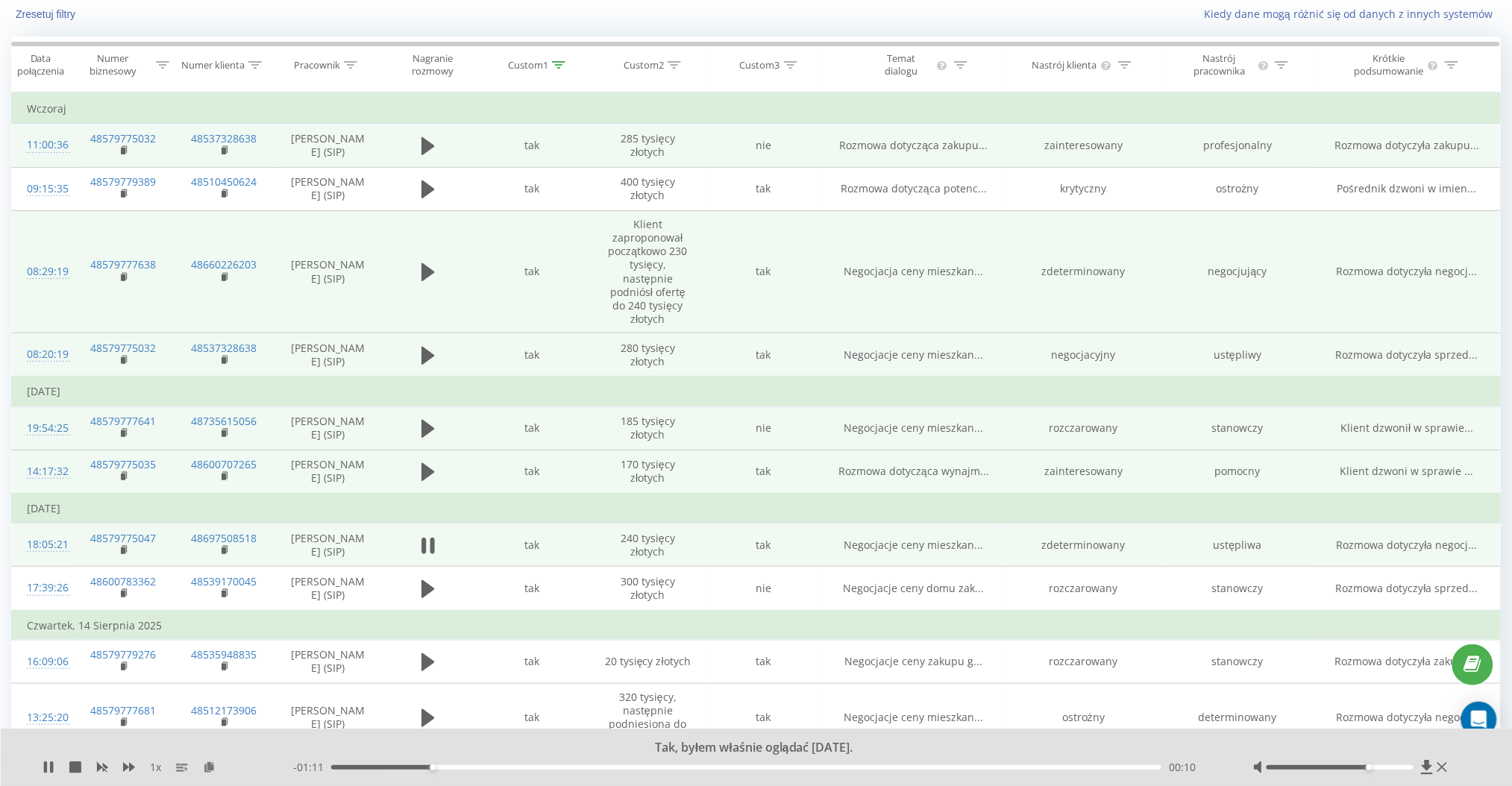
click at [503, 770] on div "00:10" at bounding box center [746, 767] width 830 height 4
drag, startPoint x: 1375, startPoint y: 767, endPoint x: 1404, endPoint y: 763, distance: 29.3
click at [1404, 763] on div at bounding box center [1352, 767] width 198 height 15
click at [749, 768] on div "00:41" at bounding box center [746, 767] width 830 height 4
click at [891, 771] on div "- 00:40 00:41 00:41" at bounding box center [755, 767] width 923 height 15
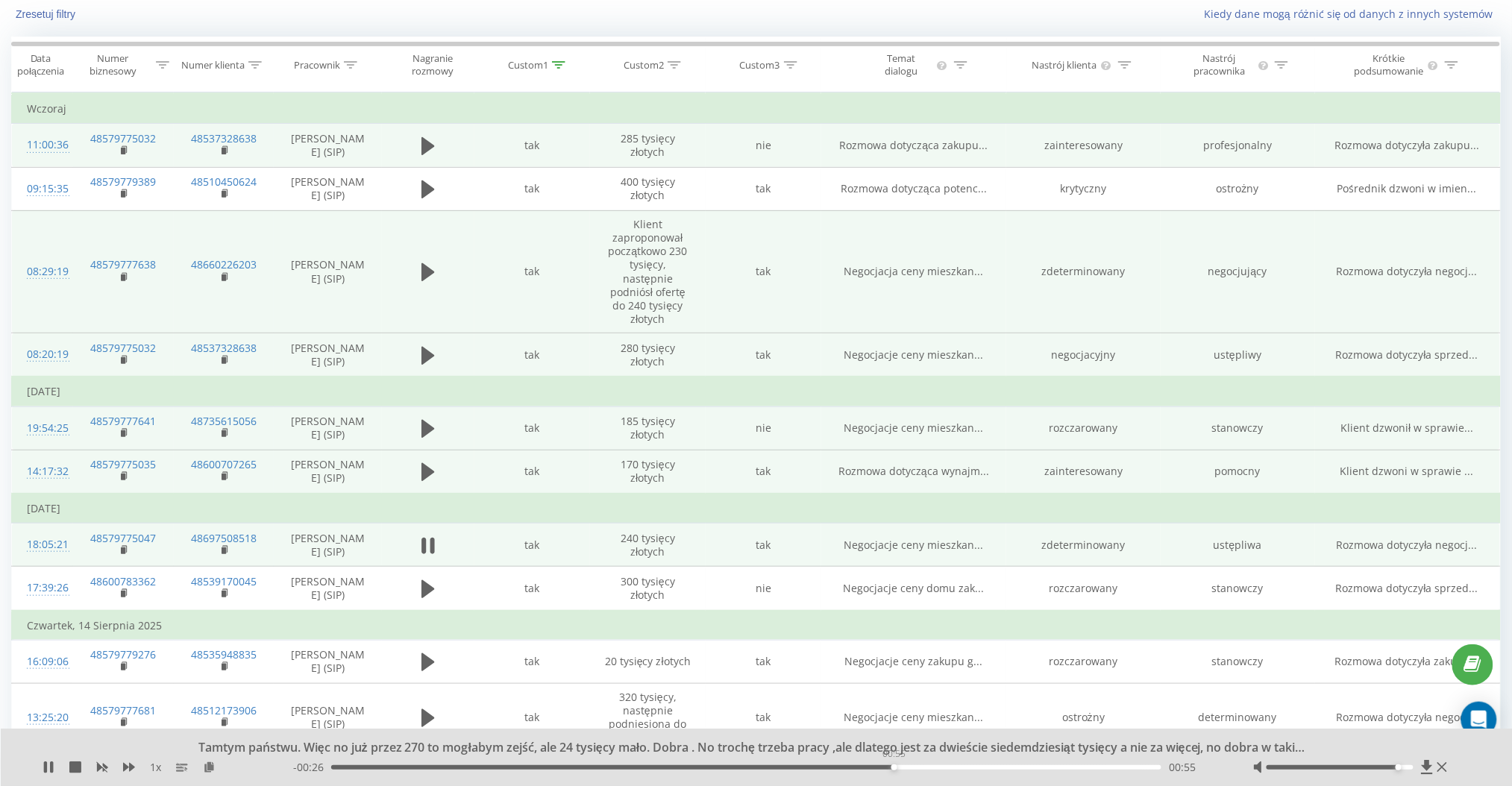
click at [893, 769] on div "00:55" at bounding box center [746, 767] width 830 height 4
click at [1430, 765] on icon at bounding box center [1427, 767] width 13 height 15
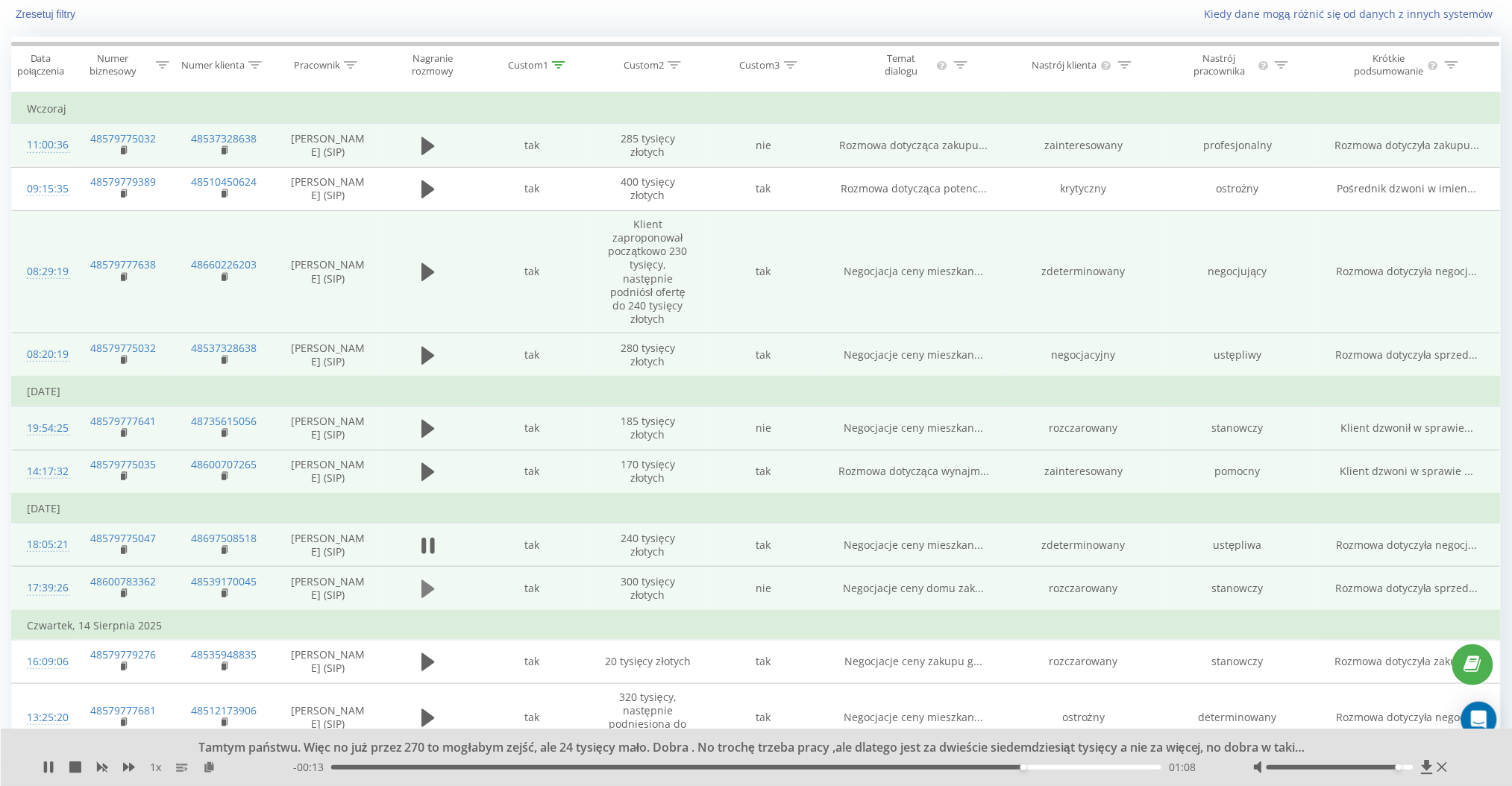
click at [430, 583] on icon at bounding box center [428, 589] width 13 height 21
click at [506, 769] on div "00:21" at bounding box center [746, 767] width 830 height 4
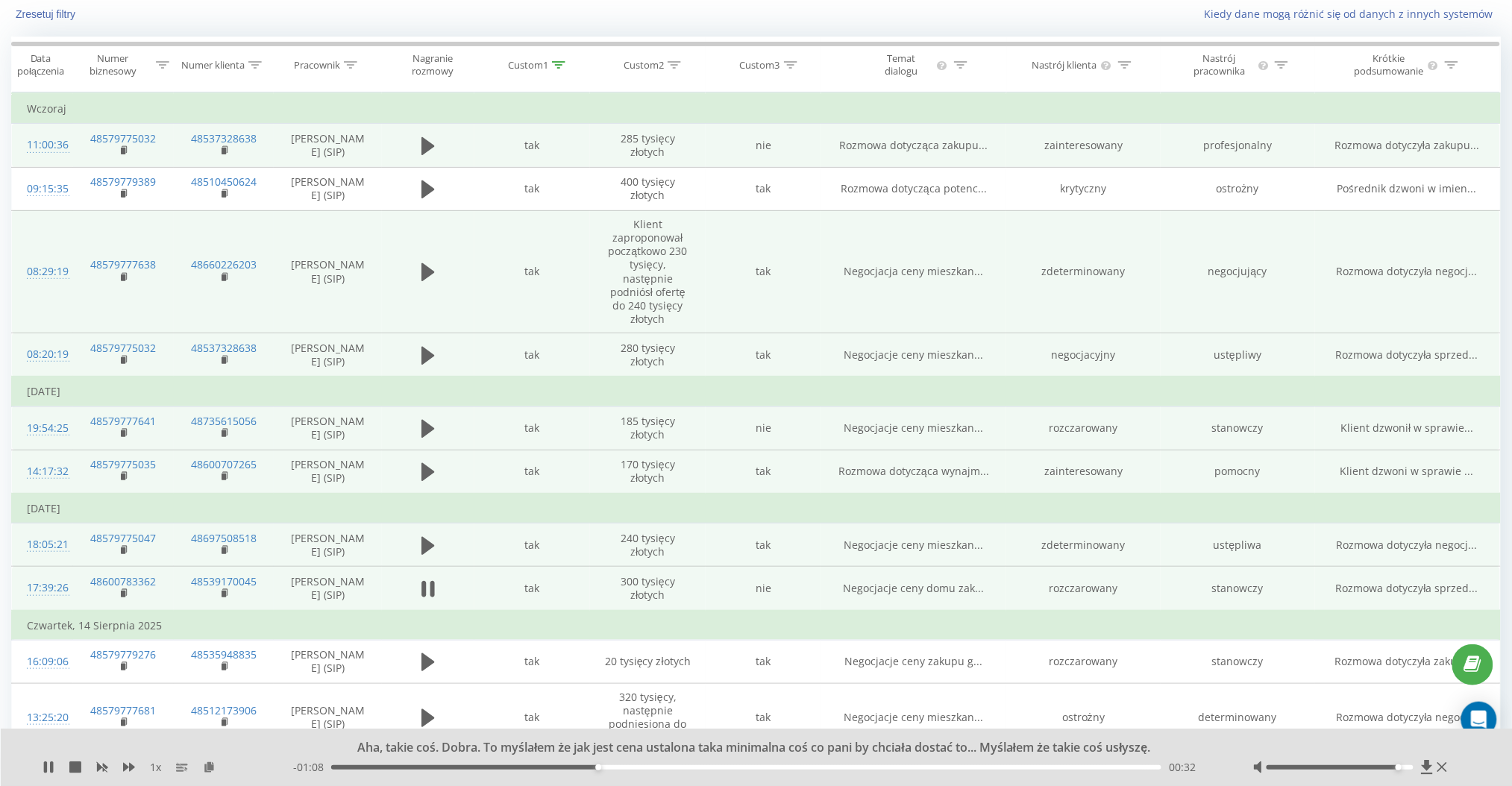
click at [697, 767] on div "00:32" at bounding box center [746, 767] width 830 height 4
click at [786, 769] on div "00:47" at bounding box center [746, 767] width 830 height 4
drag, startPoint x: 865, startPoint y: 768, endPoint x: 874, endPoint y: 768, distance: 9.0
click at [867, 768] on div "00:55" at bounding box center [746, 767] width 830 height 4
click at [933, 769] on div "01:12" at bounding box center [746, 767] width 830 height 4
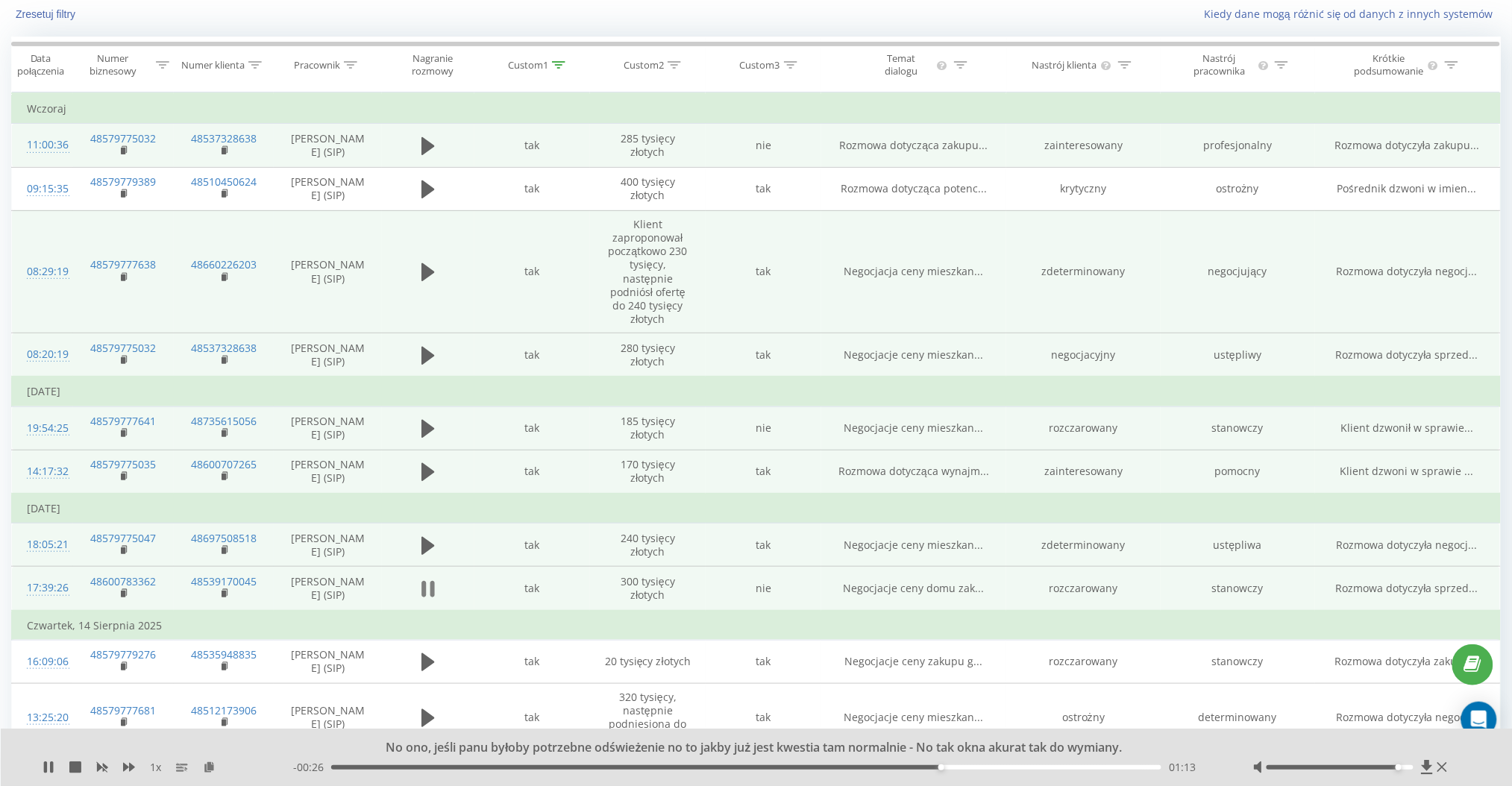
click at [432, 586] on icon at bounding box center [432, 589] width 4 height 16
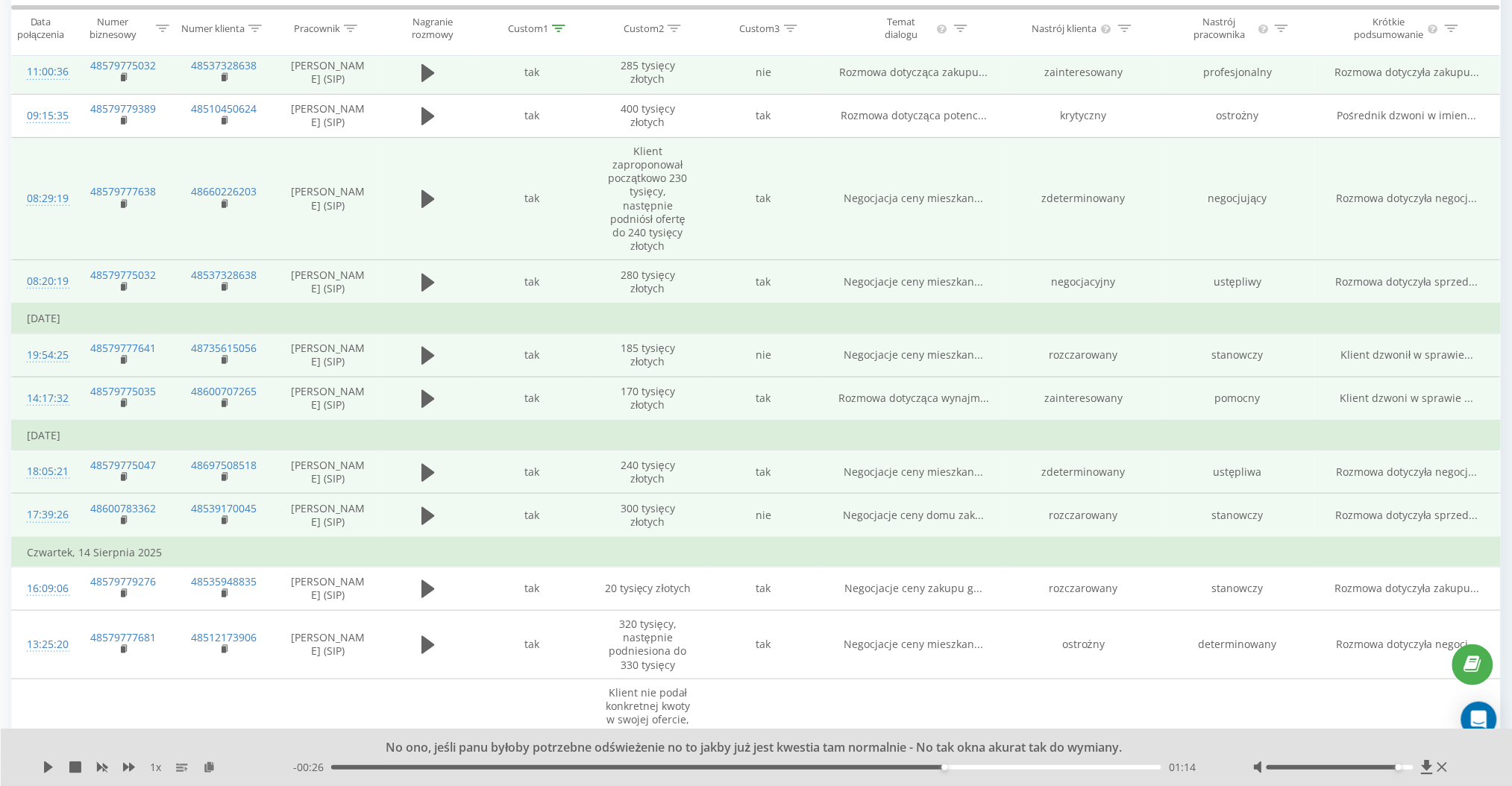
scroll to position [199, 0]
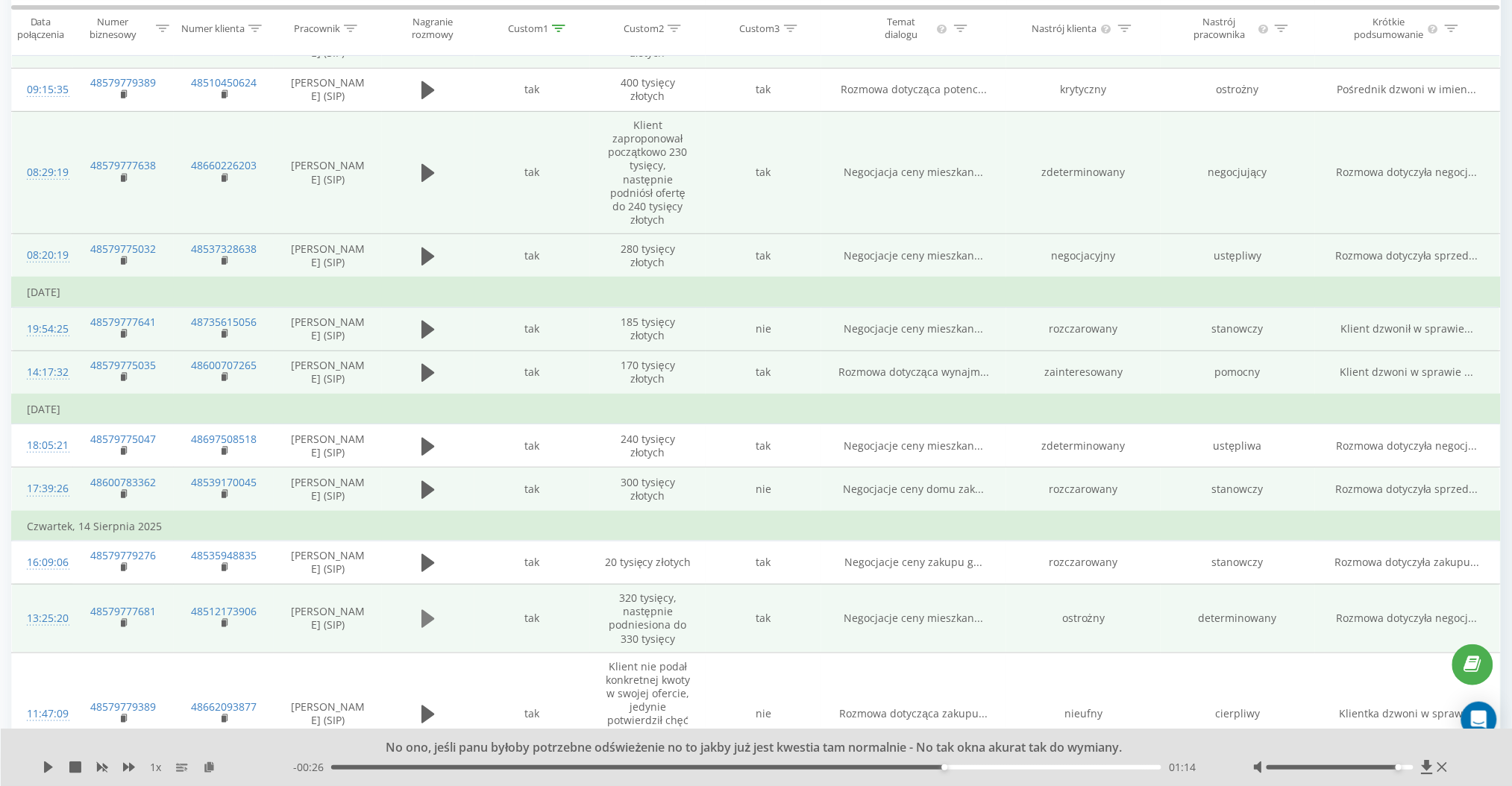
click at [429, 614] on icon at bounding box center [428, 619] width 13 height 18
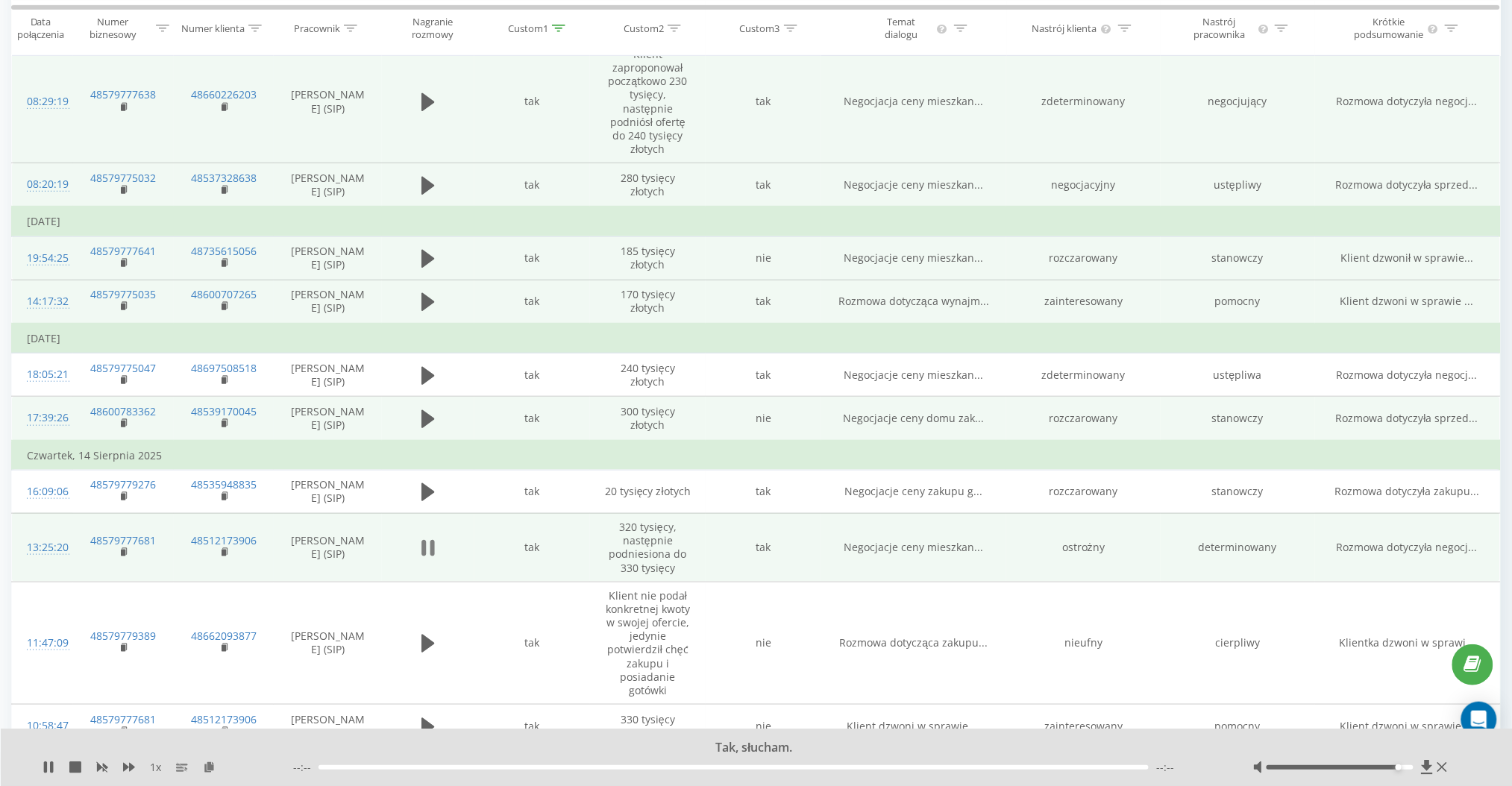
scroll to position [298, 0]
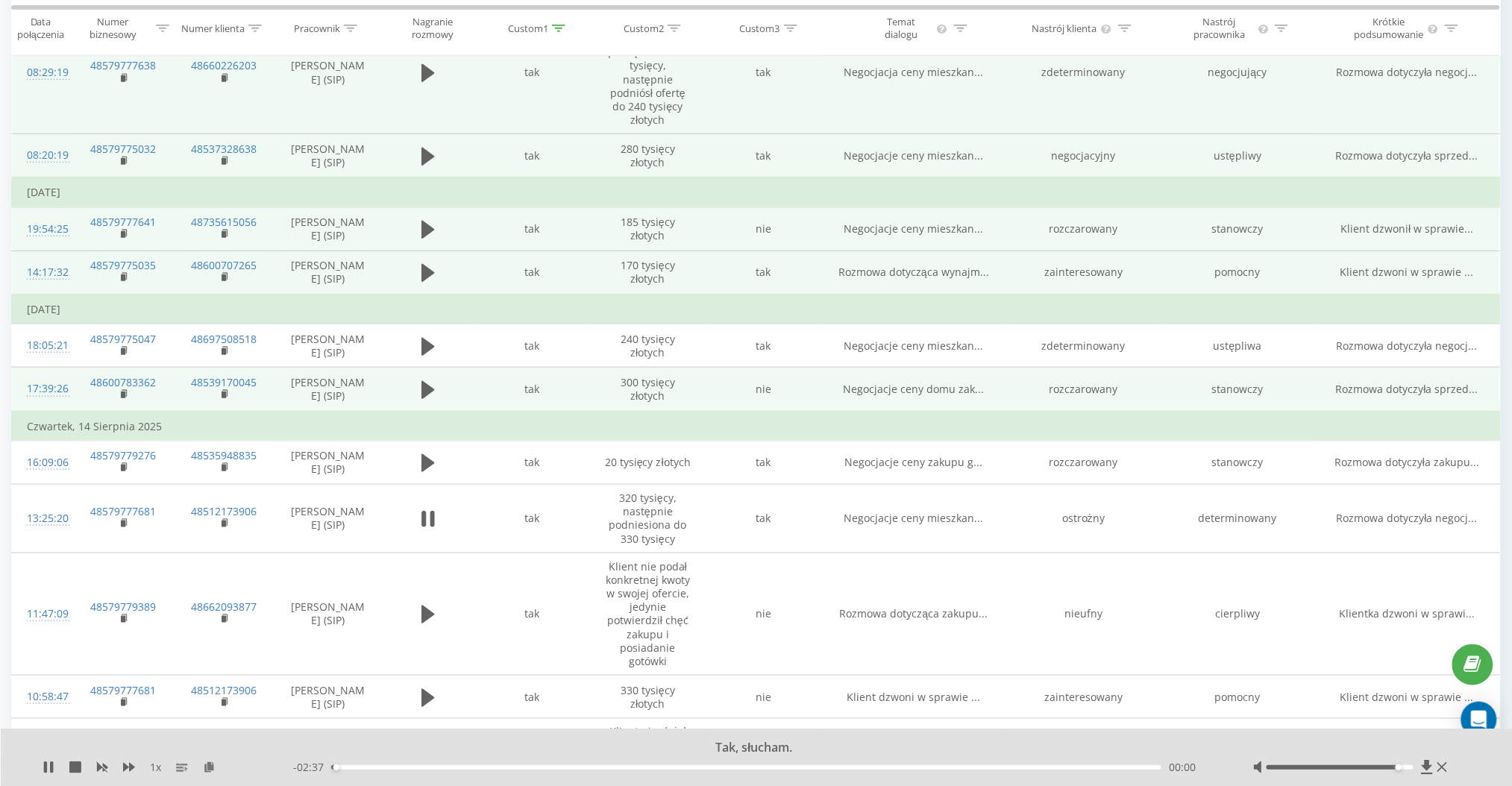
click at [540, 769] on div "00:00" at bounding box center [746, 767] width 830 height 4
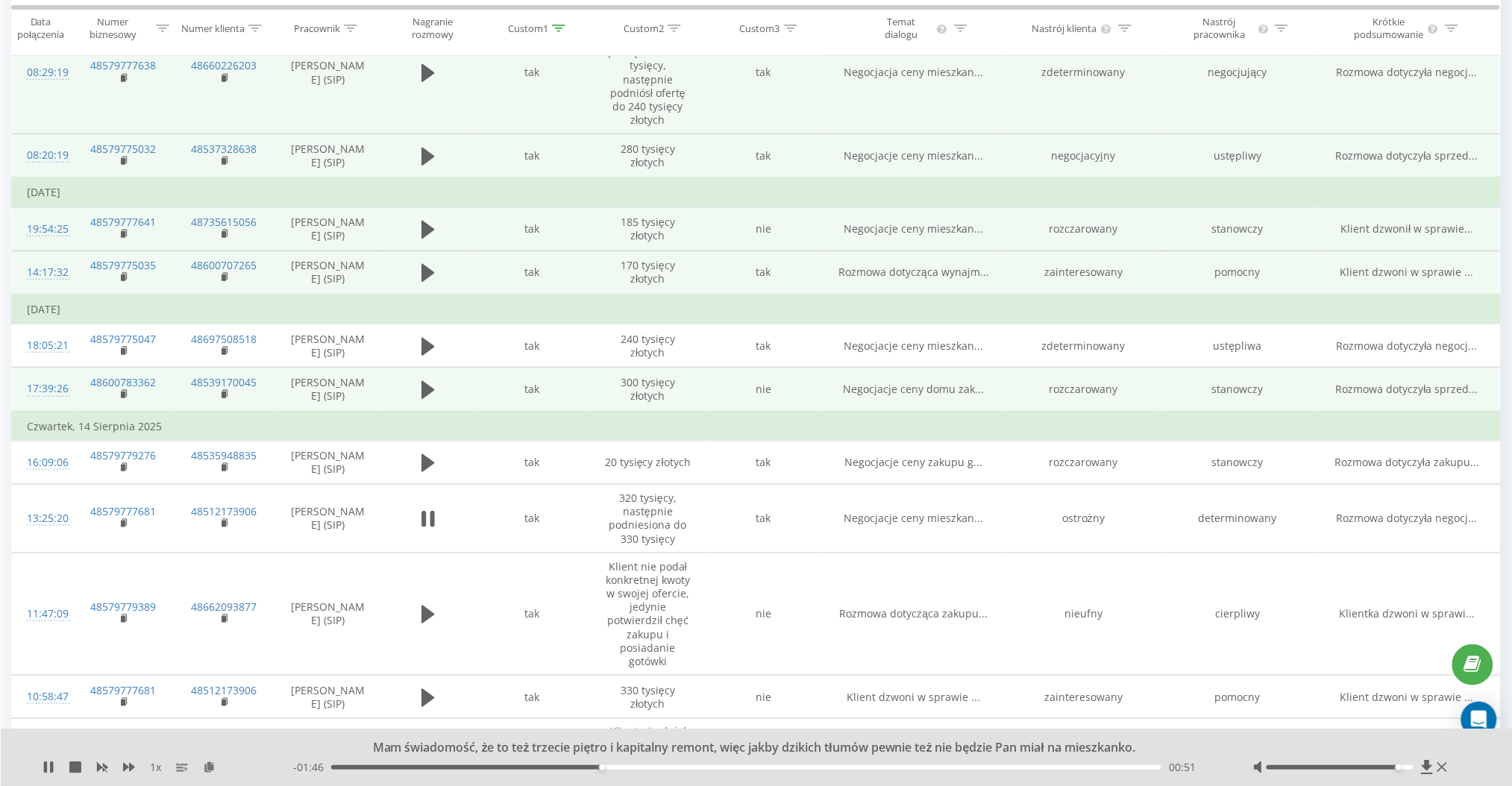
click at [655, 770] on div "00:51" at bounding box center [746, 767] width 830 height 4
click at [53, 767] on icon at bounding box center [51, 768] width 3 height 12
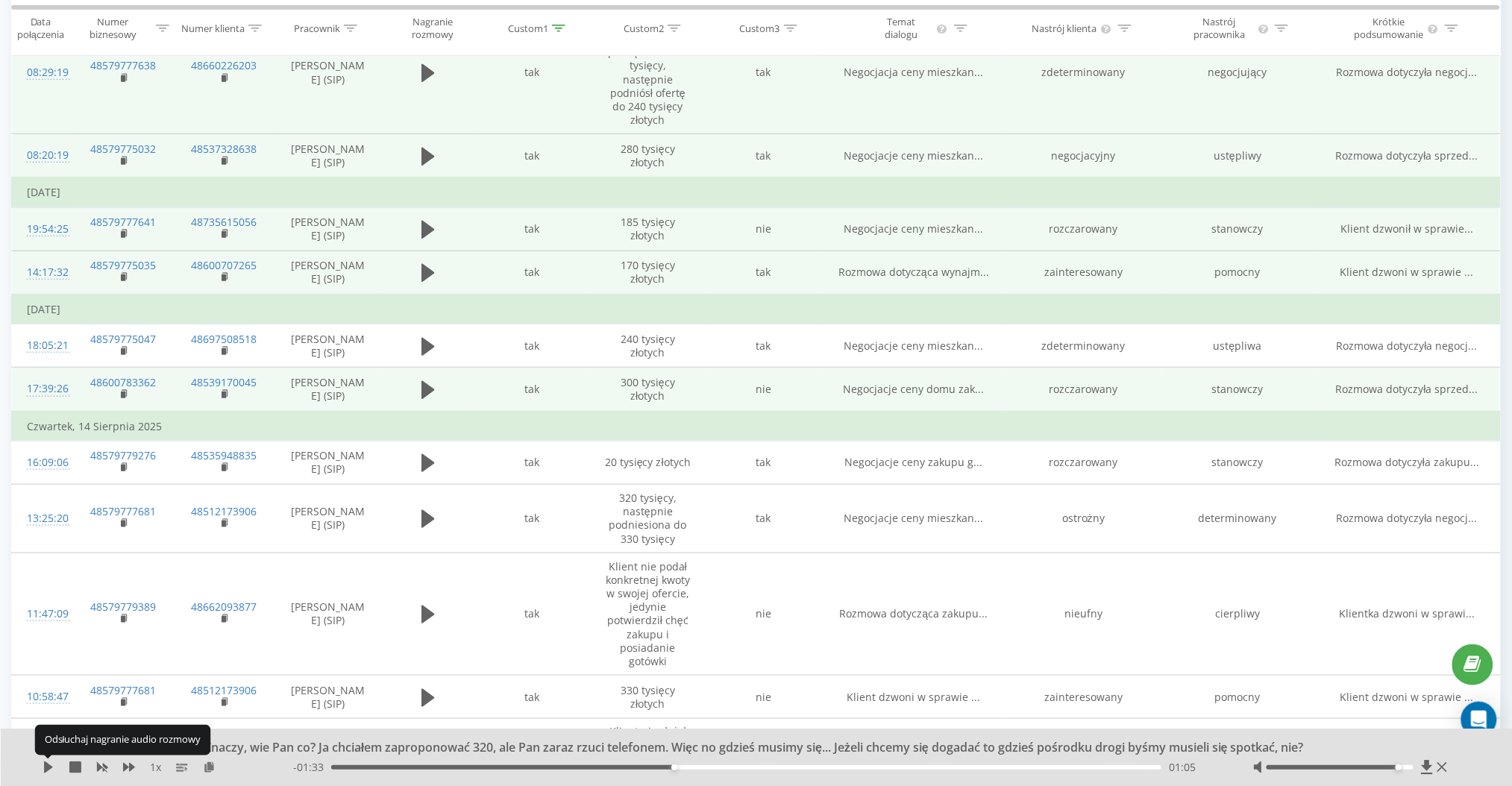
click at [53, 767] on icon at bounding box center [49, 768] width 12 height 12
click at [53, 767] on icon at bounding box center [51, 768] width 3 height 12
click at [1424, 768] on icon at bounding box center [1426, 767] width 11 height 14
